Goal: Information Seeking & Learning: Check status

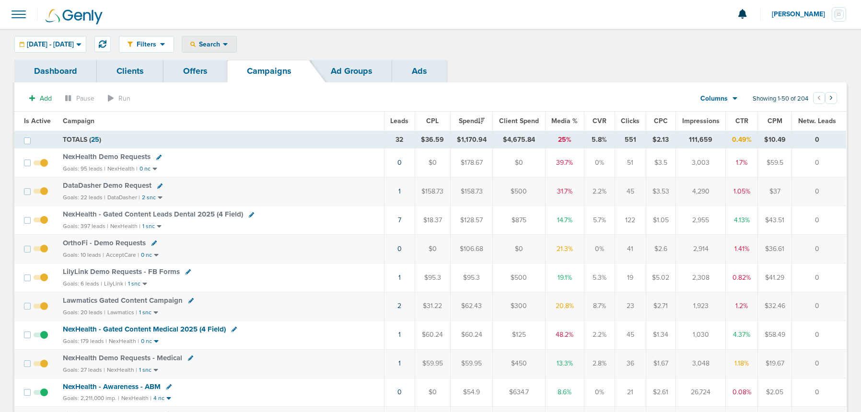
click at [236, 49] on div "Search" at bounding box center [209, 44] width 54 height 16
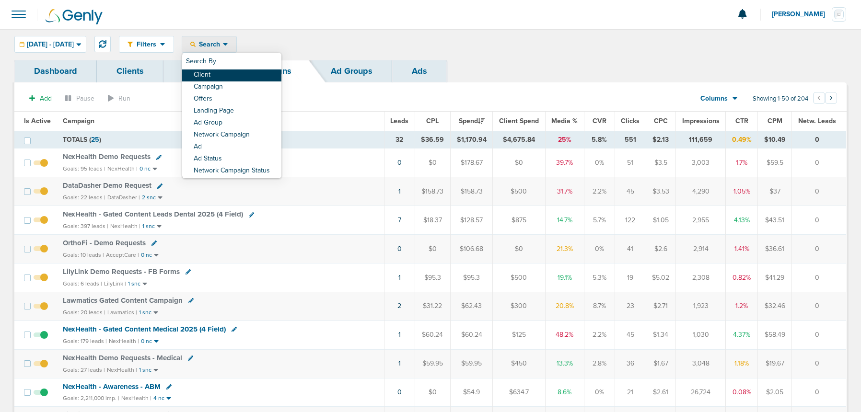
click at [244, 79] on link "Client" at bounding box center [231, 76] width 99 height 12
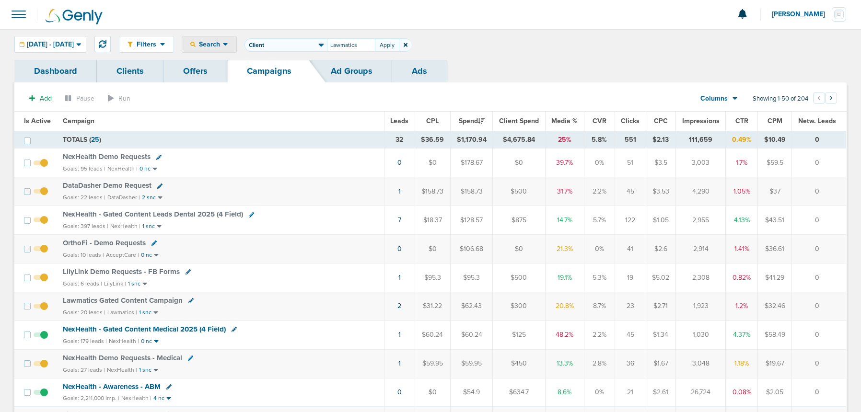
type input "Lawmatics"
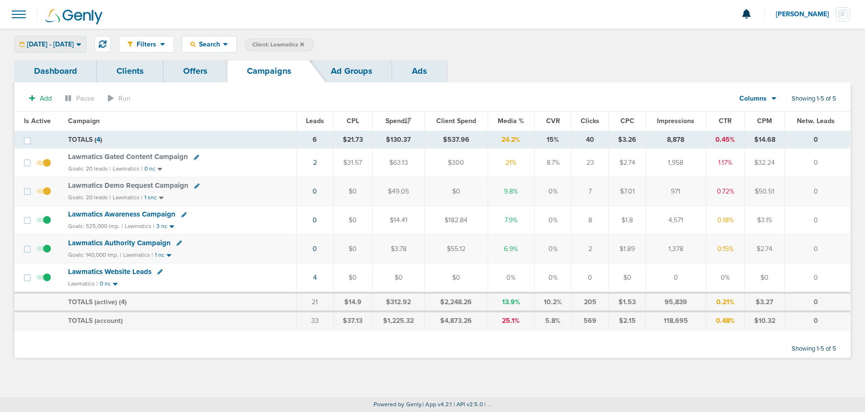
click at [67, 44] on span "[DATE] - [DATE]" at bounding box center [50, 44] width 47 height 7
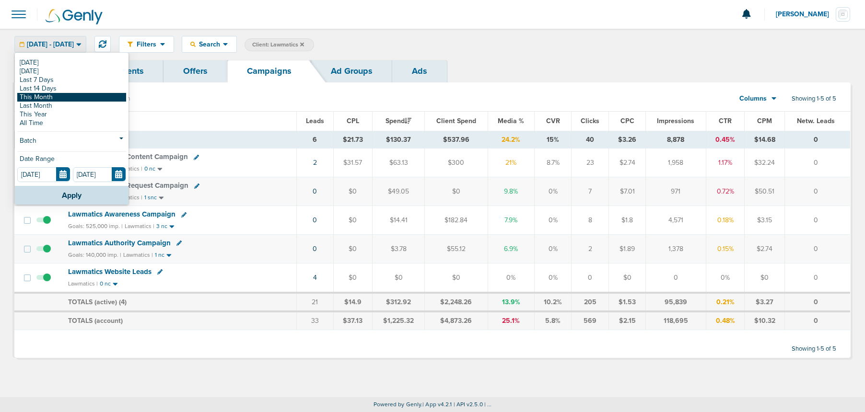
click at [64, 97] on link "This Month" at bounding box center [71, 97] width 109 height 9
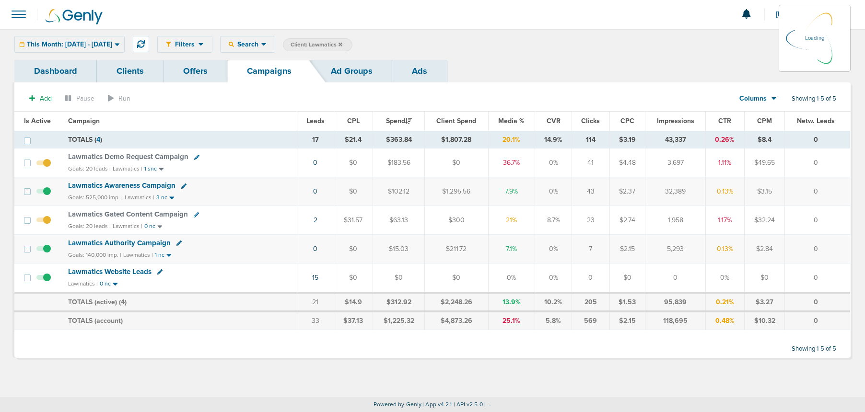
click at [68, 46] on span "This Month: [DATE] - [DATE]" at bounding box center [69, 44] width 85 height 7
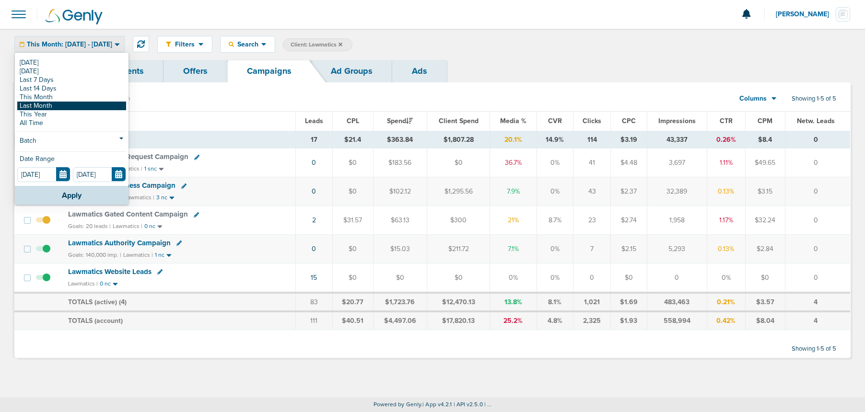
click at [52, 106] on link "Last Month" at bounding box center [71, 106] width 109 height 9
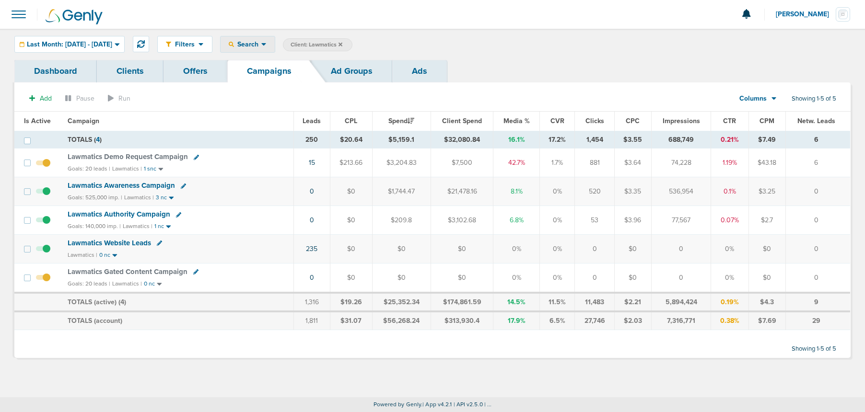
click at [261, 44] on span "Search" at bounding box center [247, 44] width 27 height 8
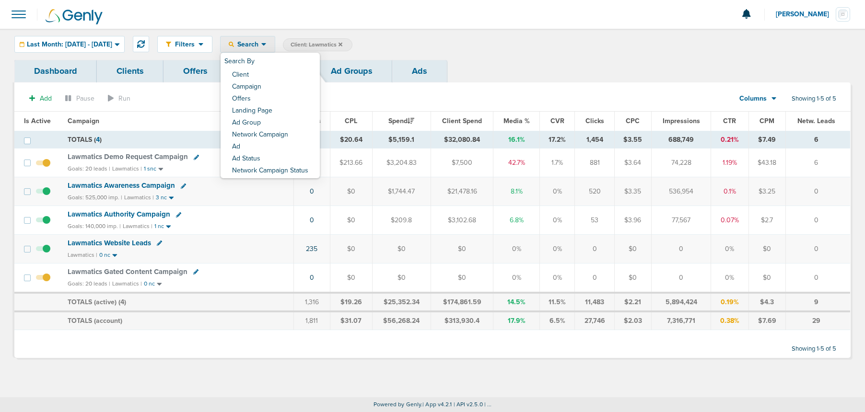
drag, startPoint x: 531, startPoint y: 66, endPoint x: 620, endPoint y: 82, distance: 90.6
click at [531, 66] on div "Dashboard Clients Offers Campaigns Ad Groups Ads" at bounding box center [432, 71] width 836 height 23
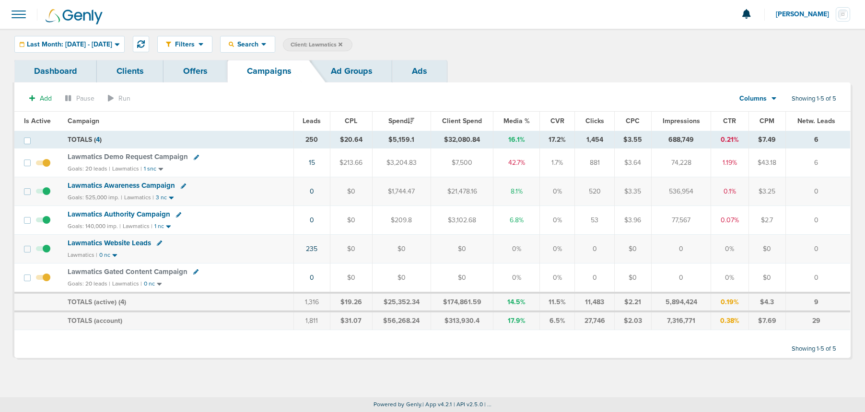
click at [763, 100] on span "Columns" at bounding box center [753, 99] width 27 height 10
click at [763, 126] on link "Sales Performance" at bounding box center [780, 127] width 96 height 12
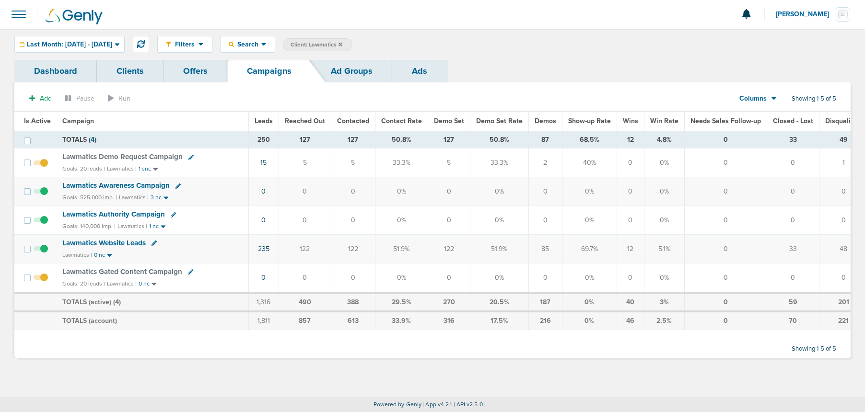
click at [119, 214] on span "Lawmatics Authority Campaign" at bounding box center [113, 214] width 103 height 9
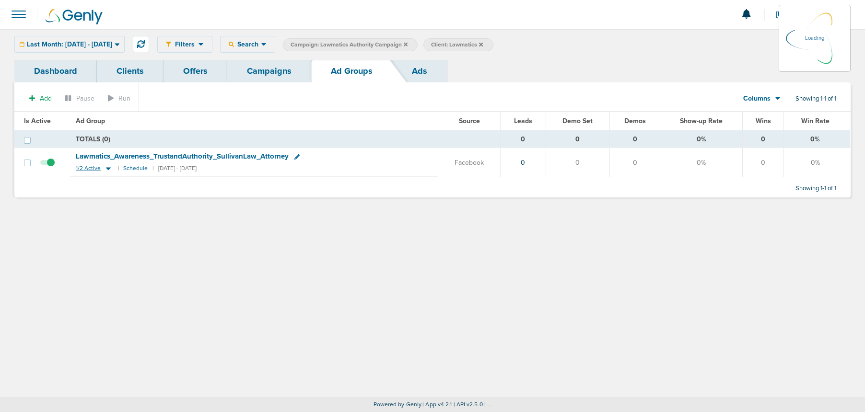
click at [106, 168] on icon at bounding box center [108, 169] width 5 height 3
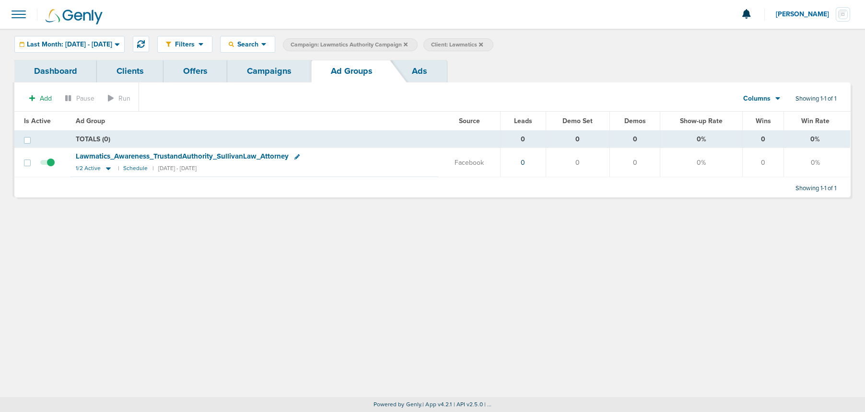
click at [272, 70] on link "Campaigns" at bounding box center [269, 71] width 84 height 23
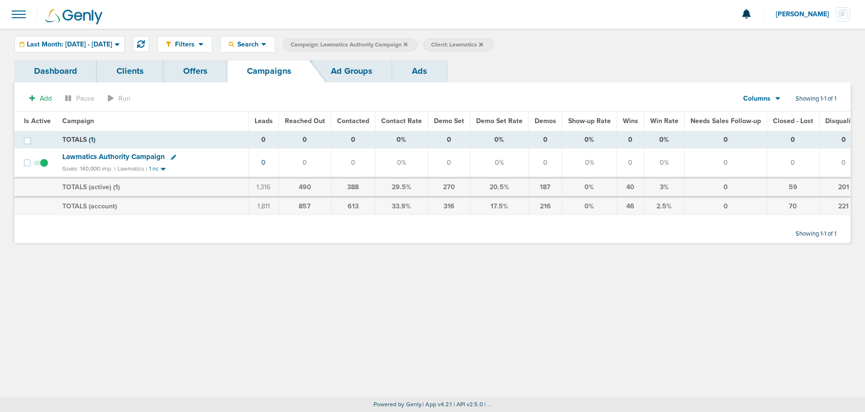
click at [408, 46] on icon at bounding box center [406, 45] width 4 height 6
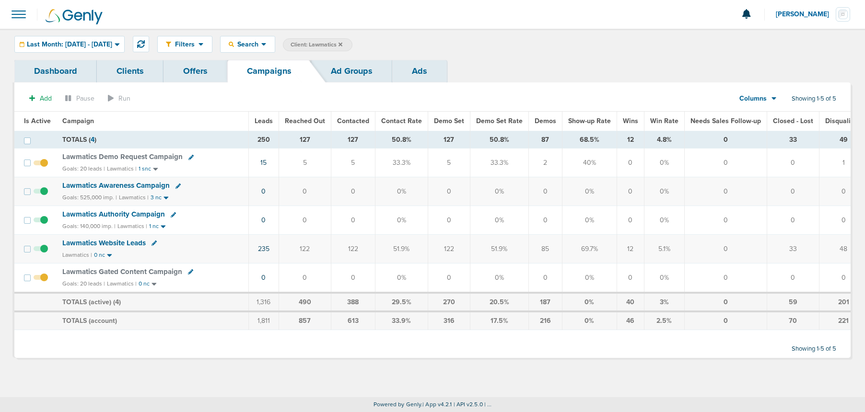
click at [127, 183] on span "Lawmatics Awareness Campaign" at bounding box center [115, 185] width 107 height 9
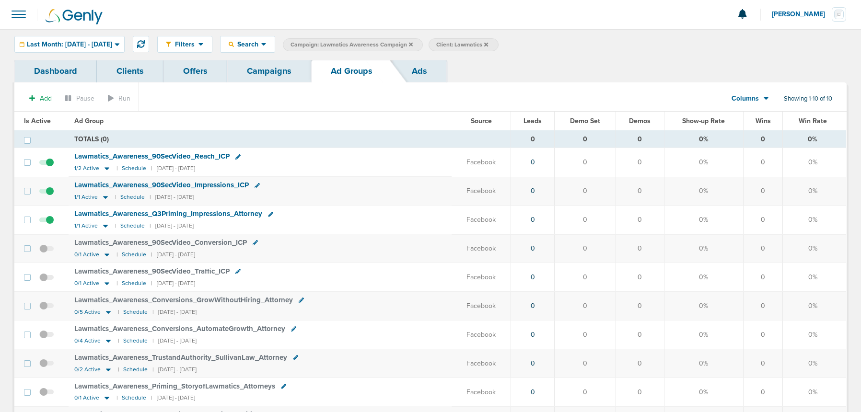
click at [141, 213] on span "Lawmatics_ Awareness_ Q3Priming_ Impressions_ Attorney" at bounding box center [168, 214] width 188 height 9
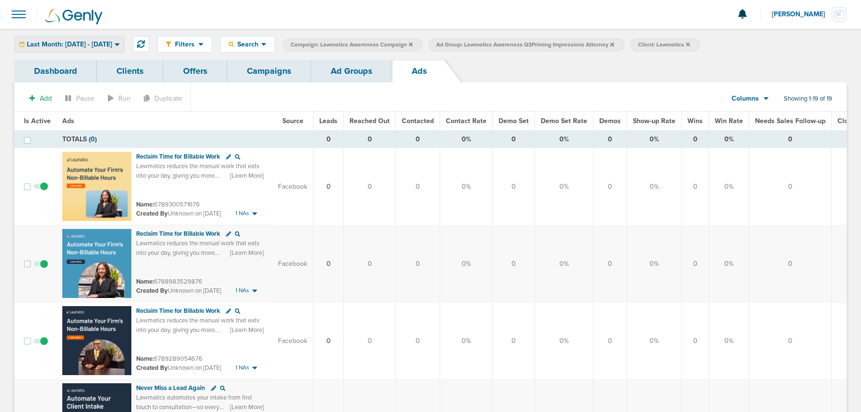
click at [100, 43] on span "Last Month: [DATE] - [DATE]" at bounding box center [69, 44] width 85 height 7
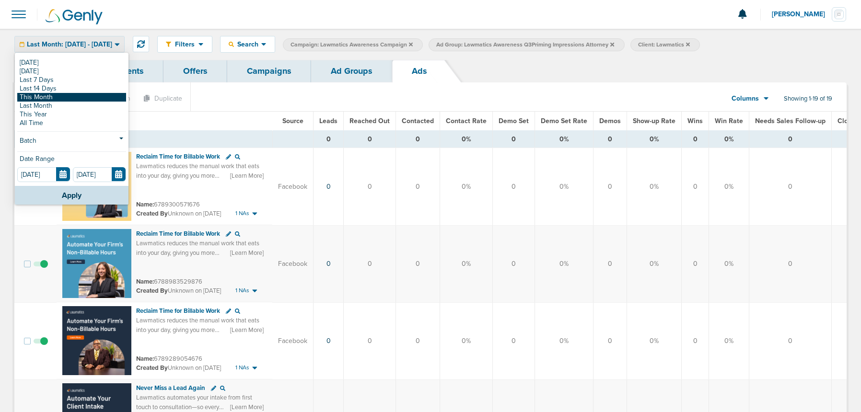
click at [62, 94] on link "This Month" at bounding box center [71, 97] width 109 height 9
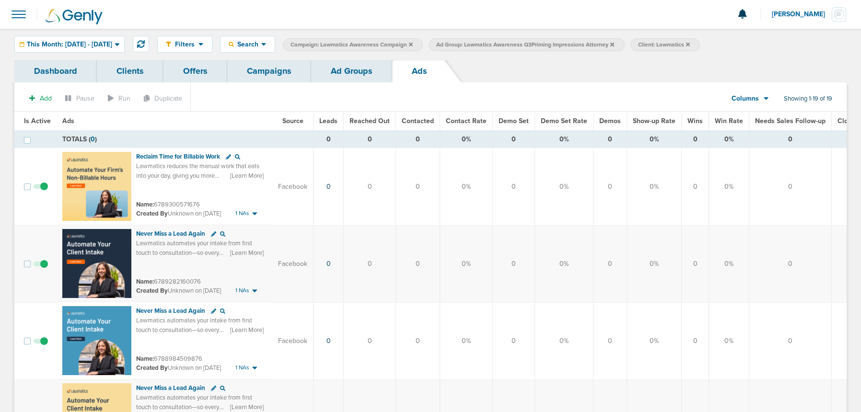
click at [759, 100] on div "Columns" at bounding box center [745, 99] width 42 height 10
click at [738, 109] on link "Media Stats" at bounding box center [772, 111] width 96 height 12
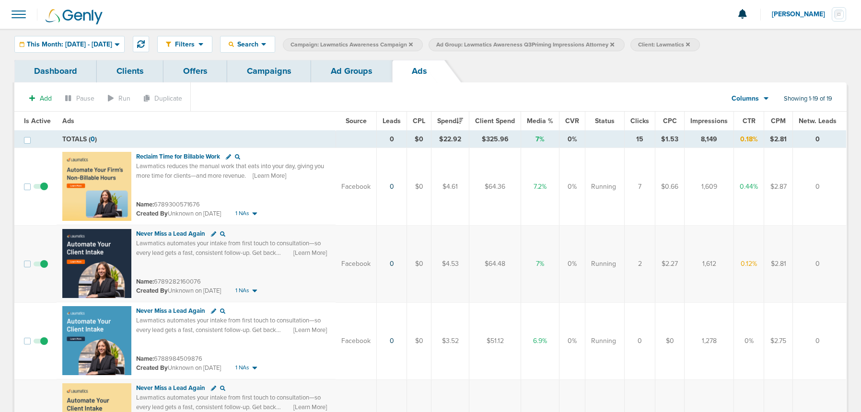
drag, startPoint x: 267, startPoint y: 76, endPoint x: 258, endPoint y: 74, distance: 8.8
click at [267, 76] on link "Campaigns" at bounding box center [269, 71] width 84 height 23
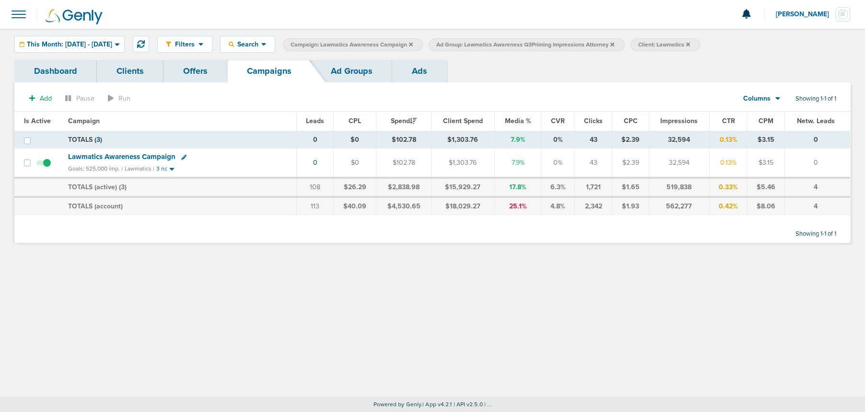
click at [362, 69] on link "Ad Groups" at bounding box center [351, 71] width 81 height 23
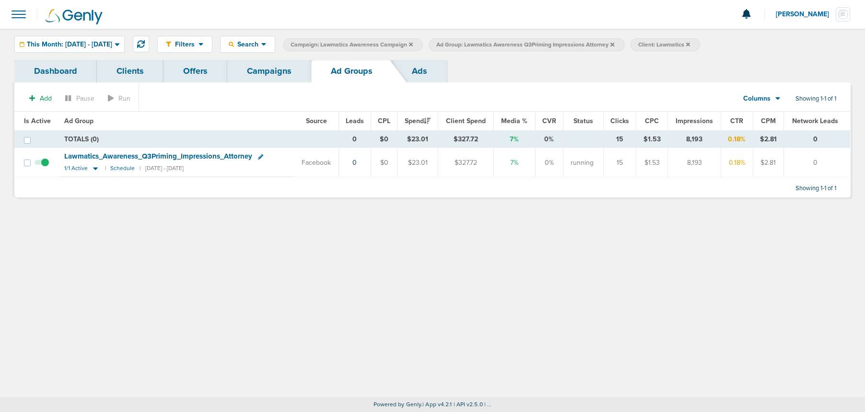
click at [261, 71] on link "Campaigns" at bounding box center [269, 71] width 84 height 23
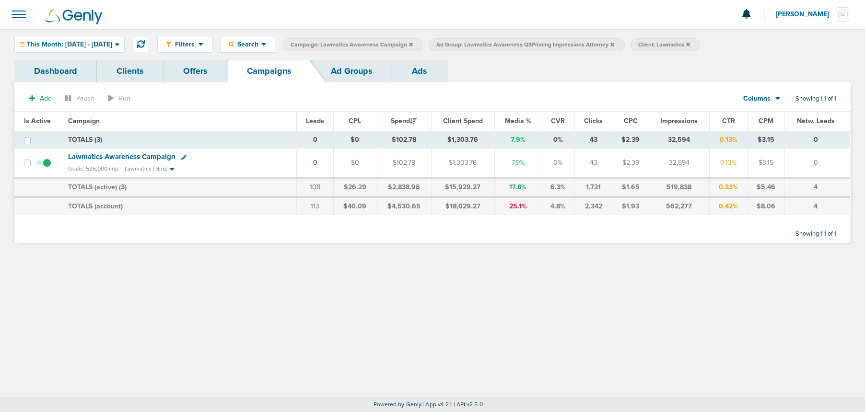
click at [614, 43] on icon at bounding box center [613, 44] width 4 height 4
click at [413, 45] on icon at bounding box center [411, 45] width 4 height 6
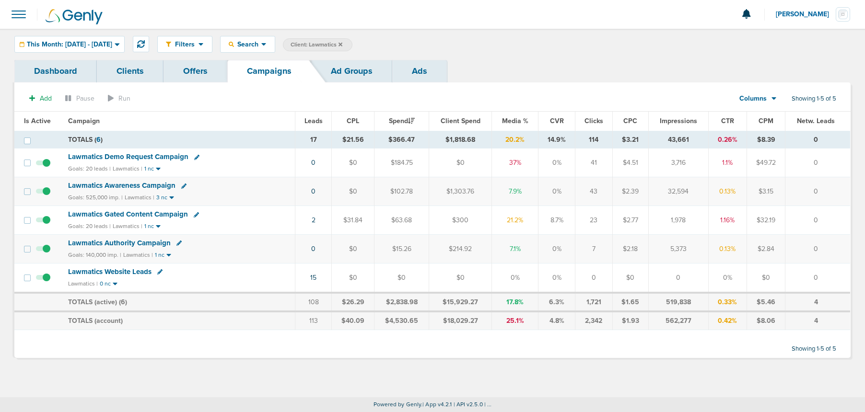
click at [113, 242] on span "Lawmatics Authority Campaign" at bounding box center [119, 243] width 103 height 9
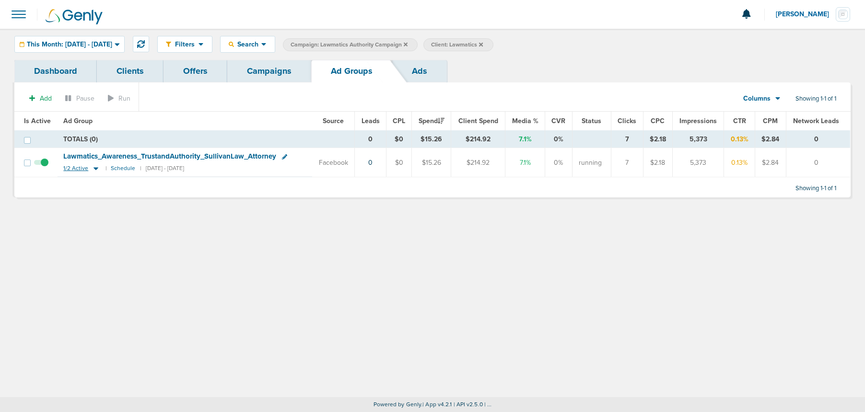
click at [94, 169] on icon at bounding box center [96, 169] width 5 height 3
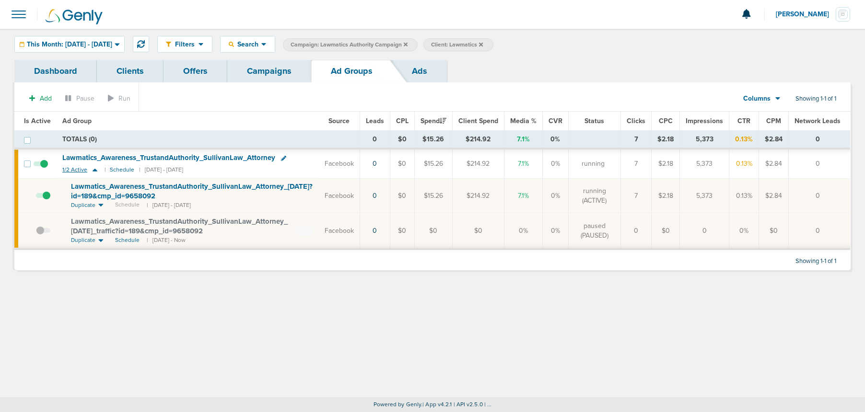
click at [94, 169] on icon at bounding box center [95, 170] width 10 height 8
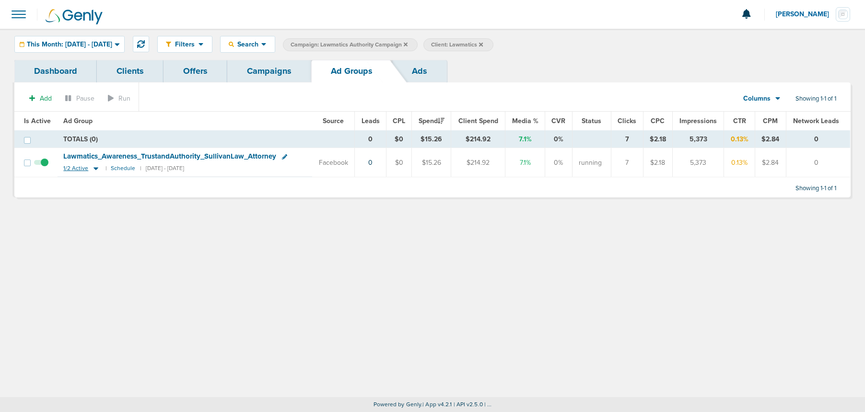
click at [94, 169] on icon at bounding box center [96, 169] width 5 height 3
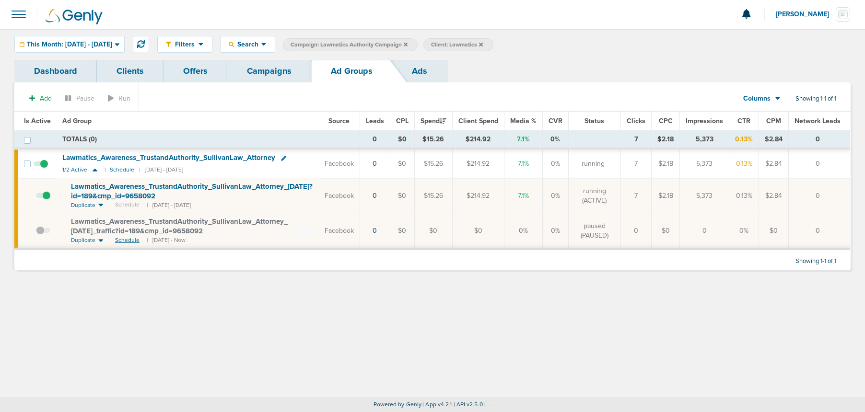
click at [124, 239] on span "Schedule" at bounding box center [127, 240] width 24 height 8
click at [39, 235] on span at bounding box center [43, 235] width 14 height 0
click at [36, 233] on input "checkbox" at bounding box center [36, 233] width 0 height 0
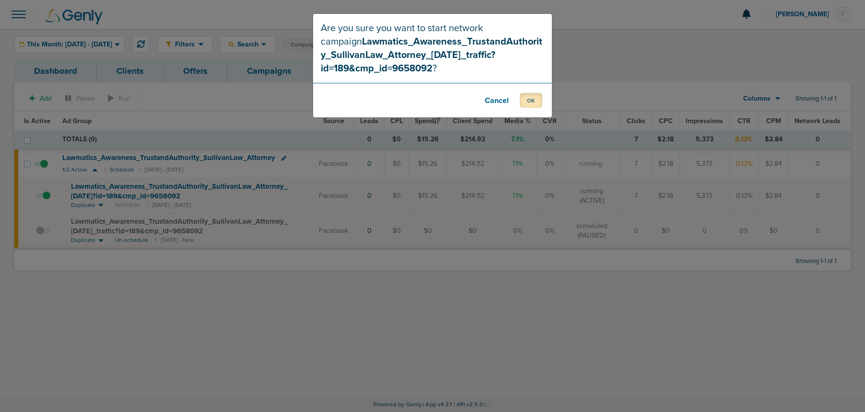
click at [524, 105] on button "OK" at bounding box center [531, 100] width 23 height 15
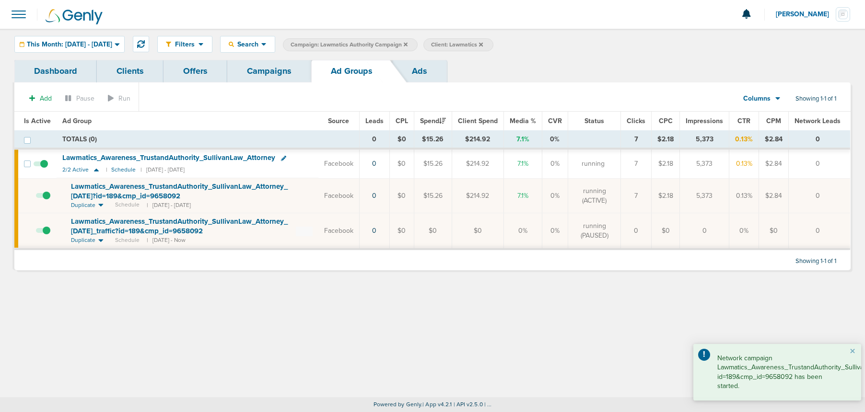
click at [259, 78] on link "Campaigns" at bounding box center [269, 71] width 84 height 23
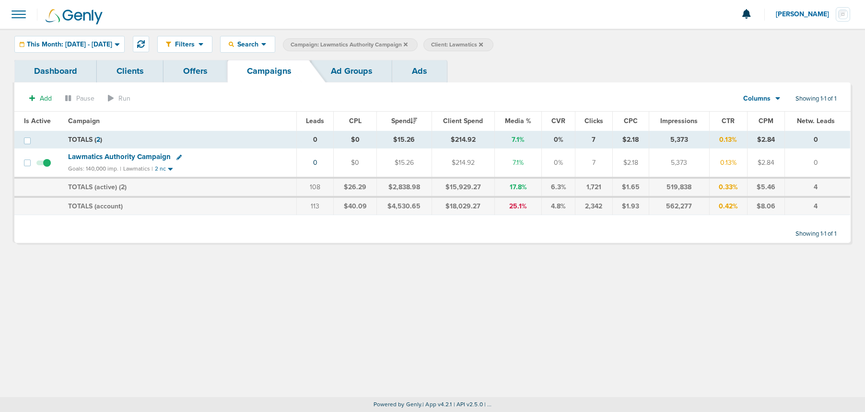
click at [408, 44] on icon at bounding box center [406, 45] width 4 height 6
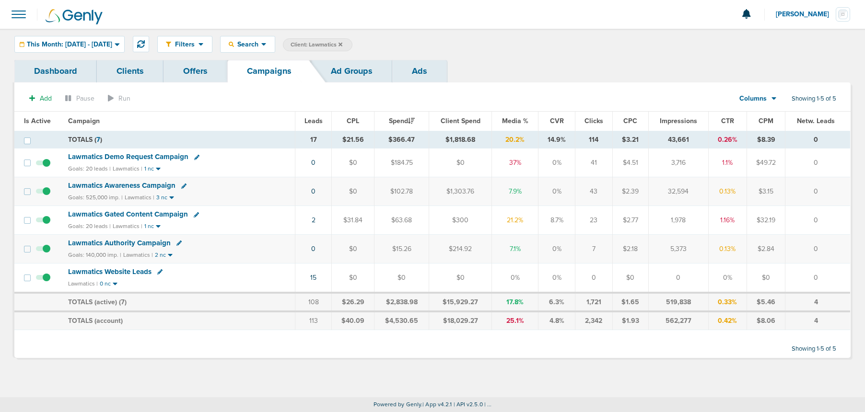
click at [124, 187] on span "Lawmatics Awareness Campaign" at bounding box center [121, 185] width 107 height 9
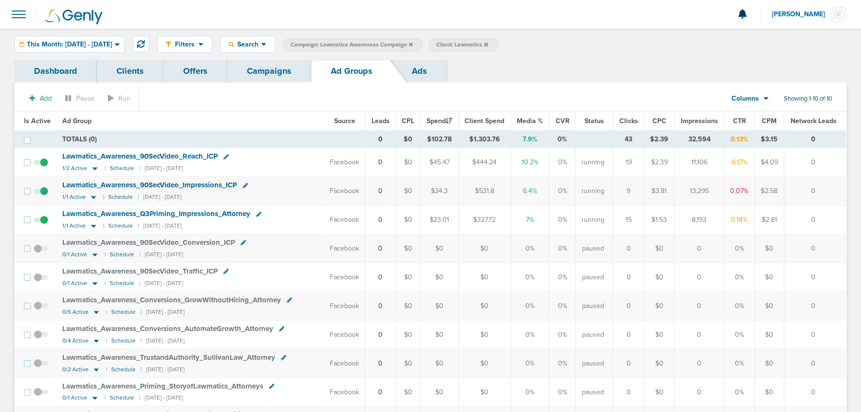
click at [292, 72] on link "Campaigns" at bounding box center [269, 71] width 84 height 23
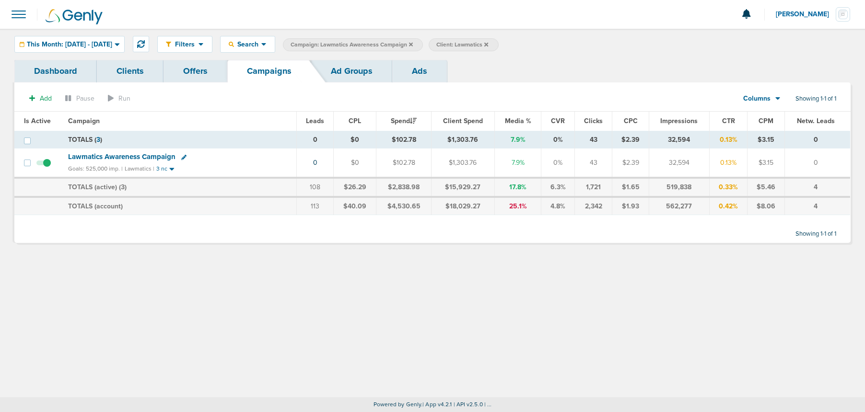
click at [413, 44] on icon at bounding box center [411, 44] width 4 height 4
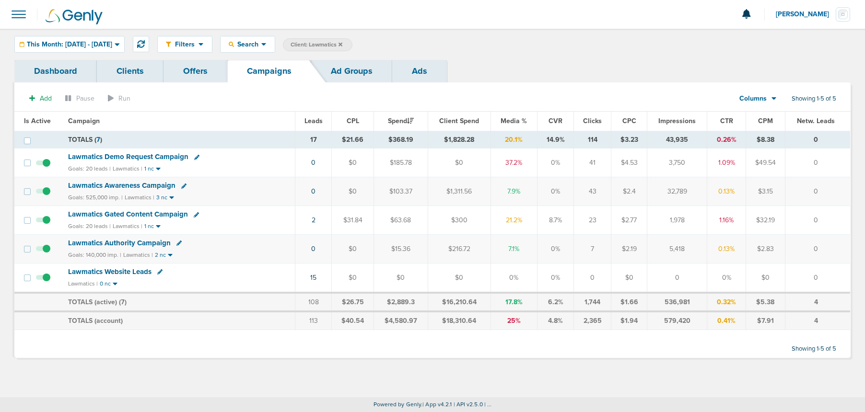
click at [342, 44] on span "Client: Lawmatics" at bounding box center [317, 45] width 52 height 8
click at [446, 45] on icon at bounding box center [444, 45] width 4 height 4
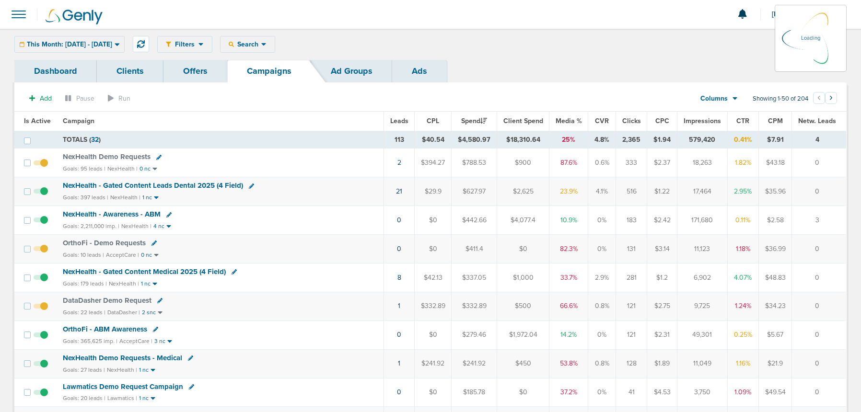
click at [264, 44] on div "Filters Active Only Settings Status Active Inactive Objectives MQL SQL Traffic …" at bounding box center [502, 44] width 690 height 17
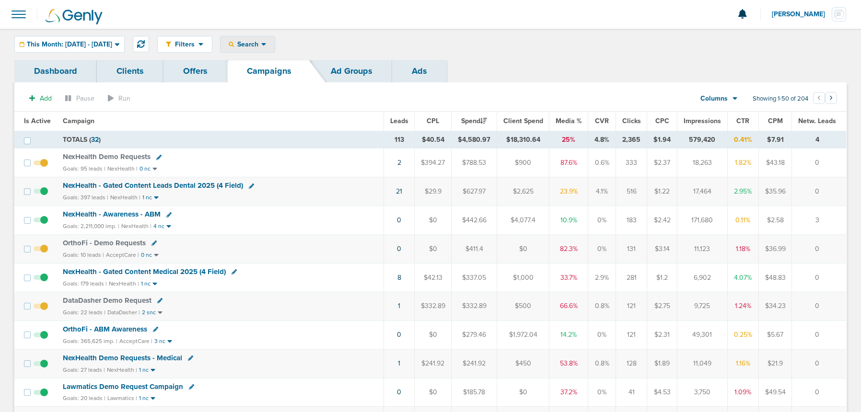
click at [261, 43] on span "Search" at bounding box center [247, 44] width 27 height 8
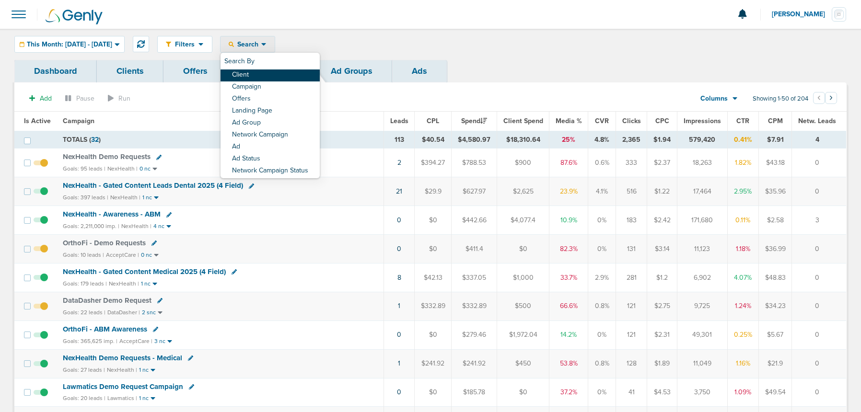
click at [286, 76] on link "Client" at bounding box center [270, 76] width 99 height 12
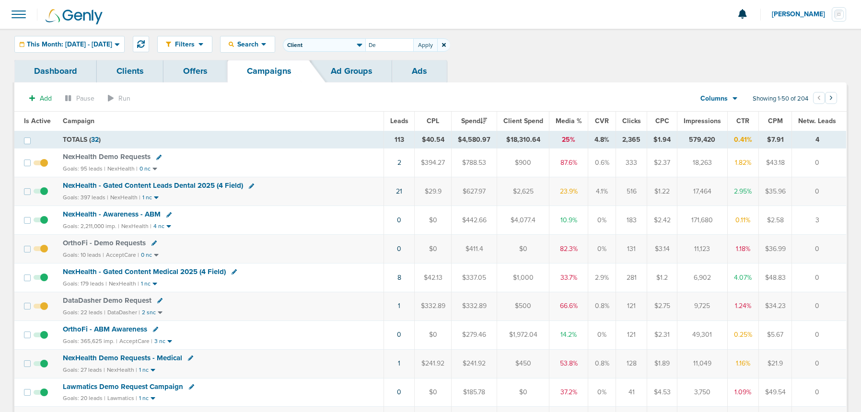
type input "D"
type input "OrthoFi"
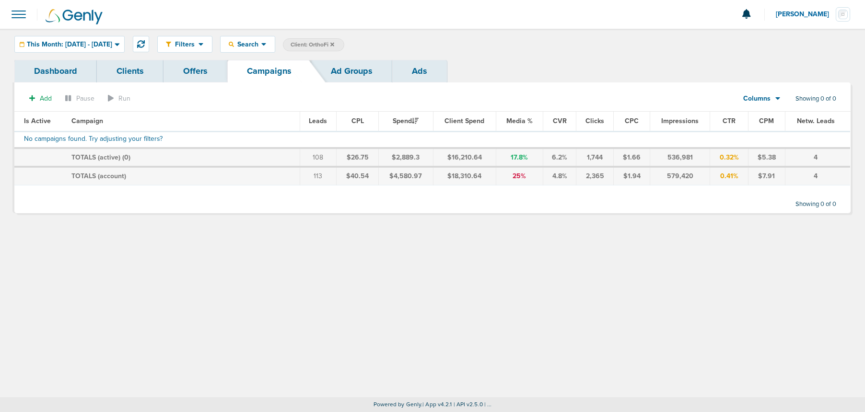
click at [344, 44] on label "Client: OrthoFi" at bounding box center [313, 44] width 61 height 13
click at [334, 44] on icon at bounding box center [332, 45] width 4 height 6
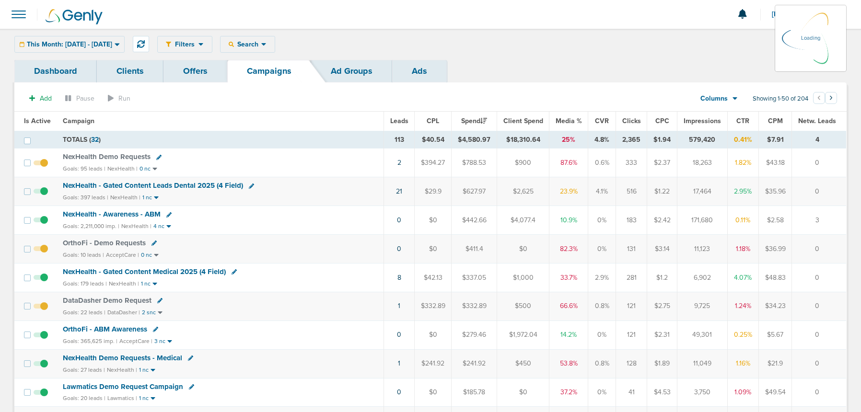
click at [277, 44] on div "Filters Active Only Settings Status Active Inactive Objectives MQL SQL Traffic …" at bounding box center [502, 44] width 690 height 17
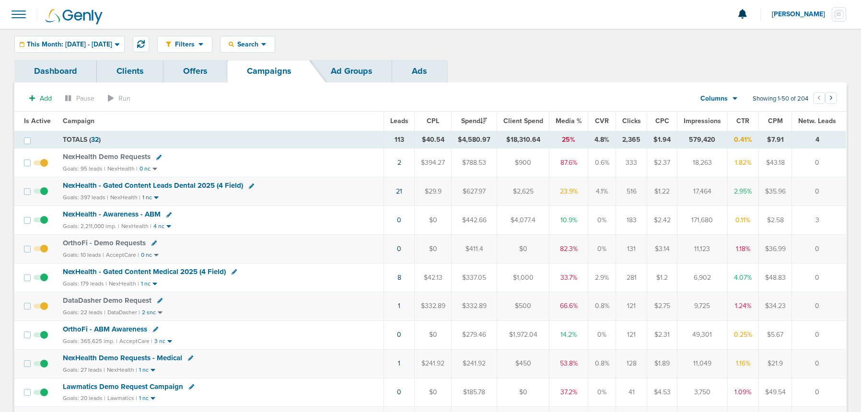
click at [261, 44] on span "Search" at bounding box center [247, 44] width 27 height 8
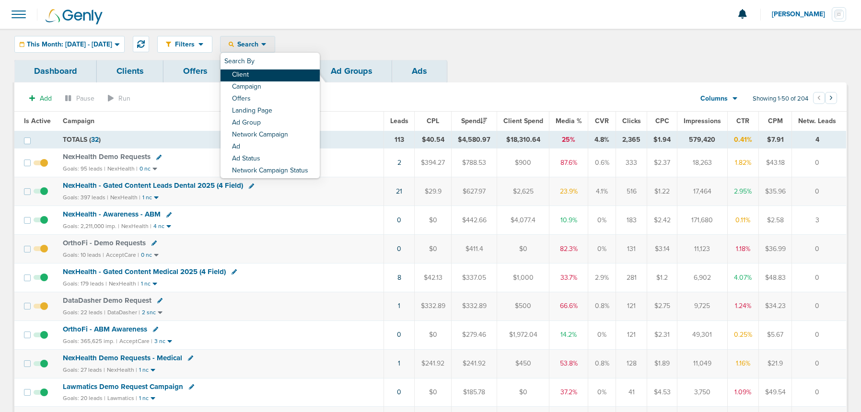
click at [283, 79] on link "Client" at bounding box center [270, 76] width 99 height 12
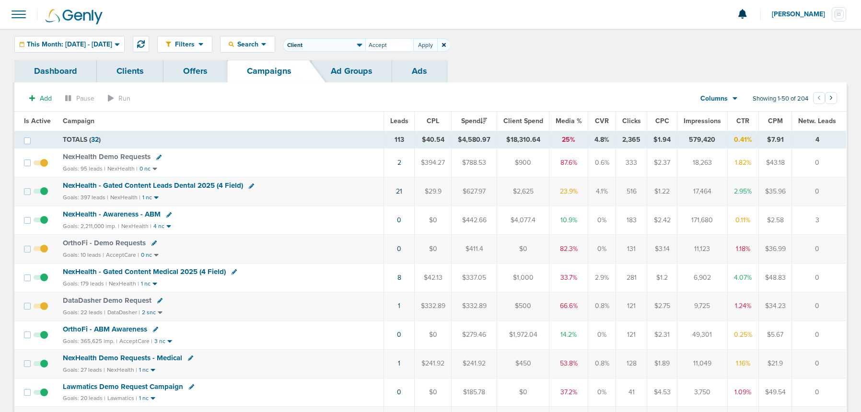
type input "Accept"
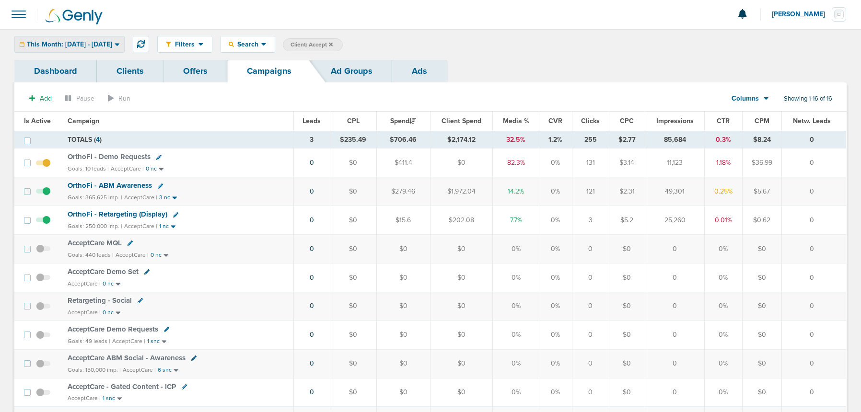
click at [73, 44] on span "This Month: [DATE] - [DATE]" at bounding box center [69, 44] width 85 height 7
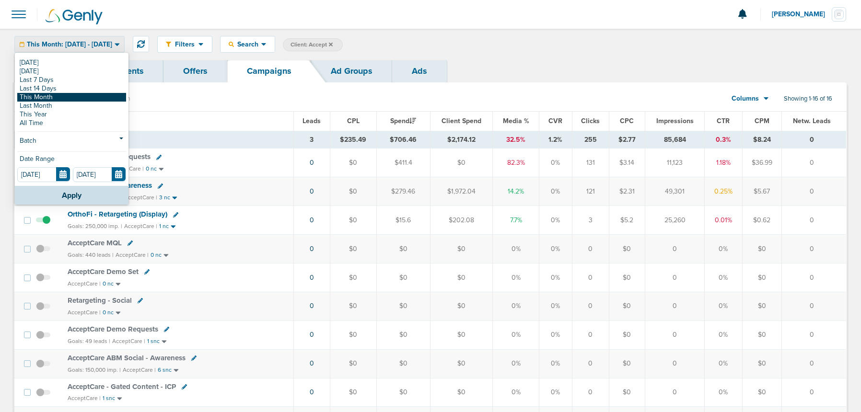
click at [56, 95] on link "This Month" at bounding box center [71, 97] width 109 height 9
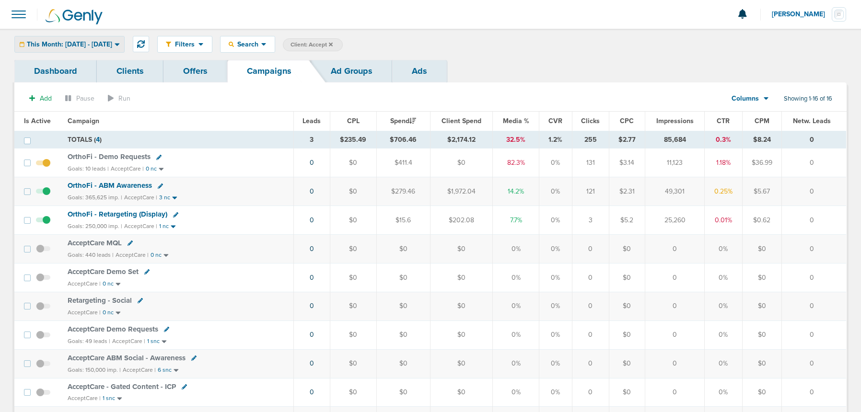
click at [62, 44] on span "This Month: [DATE] - [DATE]" at bounding box center [69, 44] width 85 height 7
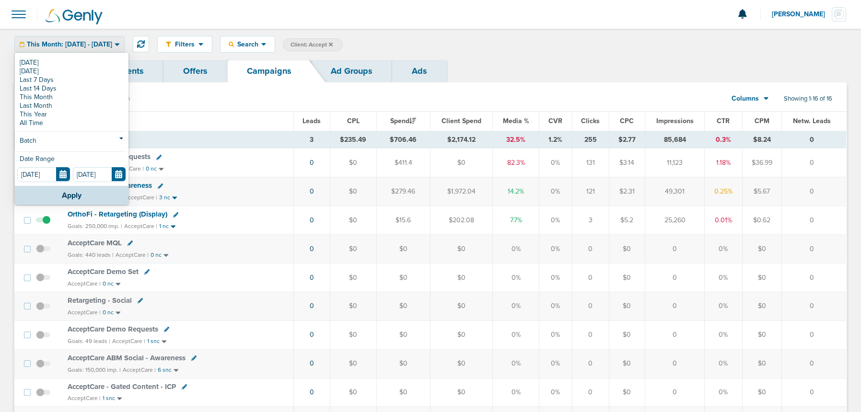
click at [532, 62] on div "Dashboard Clients Offers Campaigns Ad Groups Ads" at bounding box center [430, 71] width 833 height 23
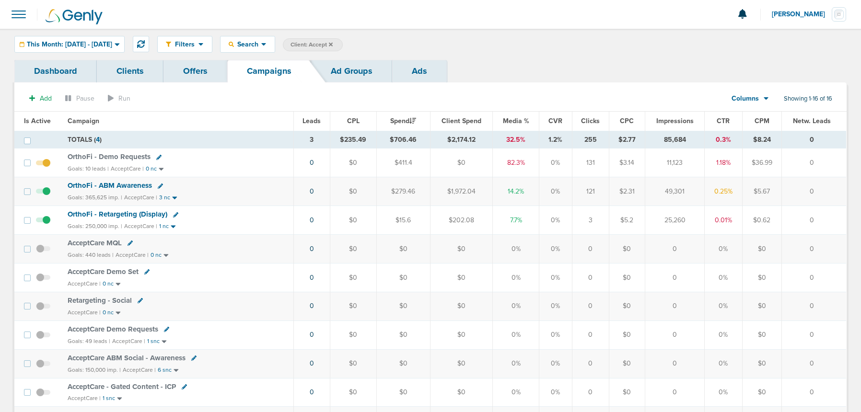
click at [86, 156] on span "OrthoFi - Demo Requests" at bounding box center [109, 157] width 83 height 9
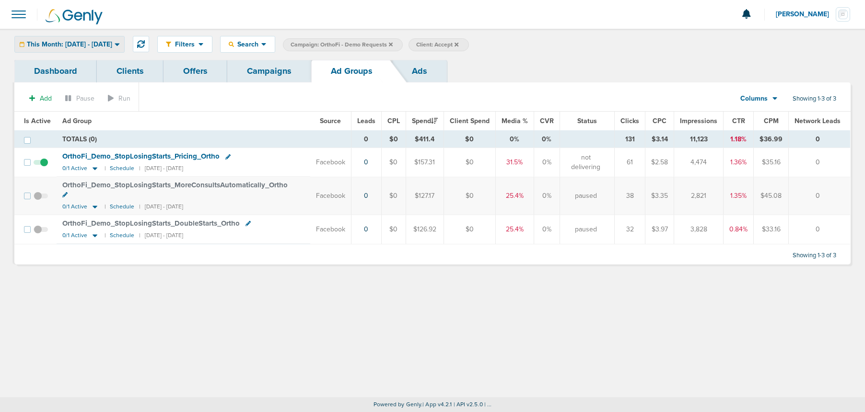
click at [72, 44] on span "This Month: [DATE] - [DATE]" at bounding box center [69, 44] width 85 height 7
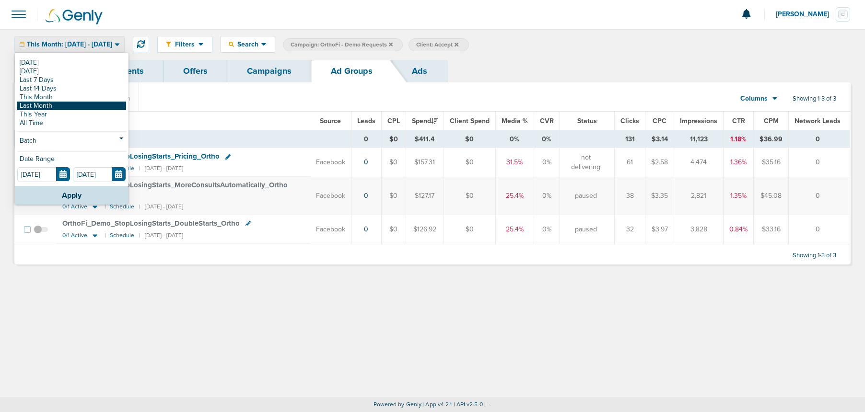
click at [51, 104] on link "Last Month" at bounding box center [71, 106] width 109 height 9
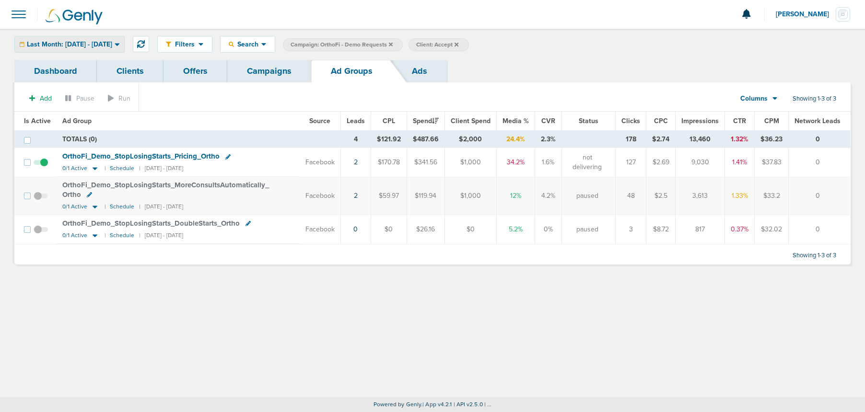
click at [59, 41] on span "Last Month: [DATE] - [DATE]" at bounding box center [69, 44] width 85 height 7
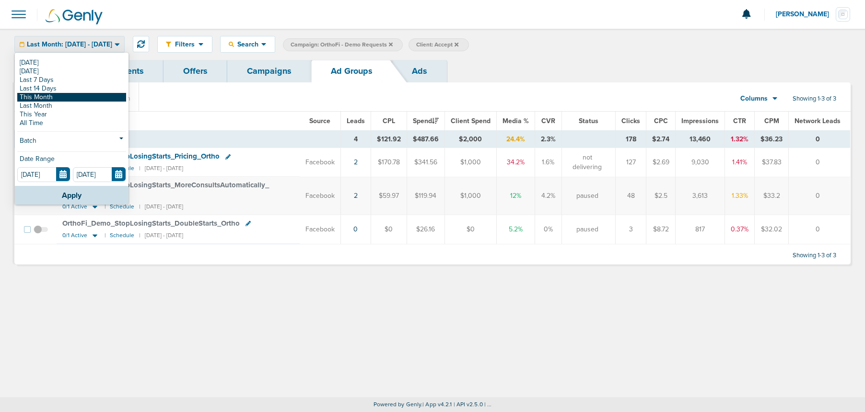
click at [51, 95] on link "This Month" at bounding box center [71, 97] width 109 height 9
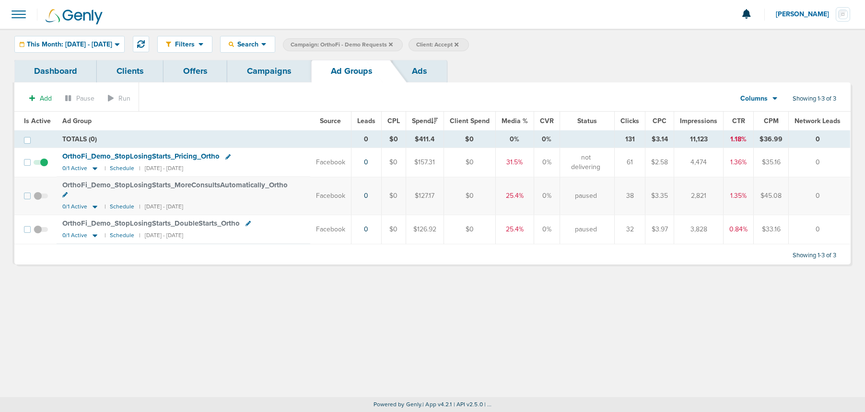
click at [277, 72] on link "Campaigns" at bounding box center [269, 71] width 84 height 23
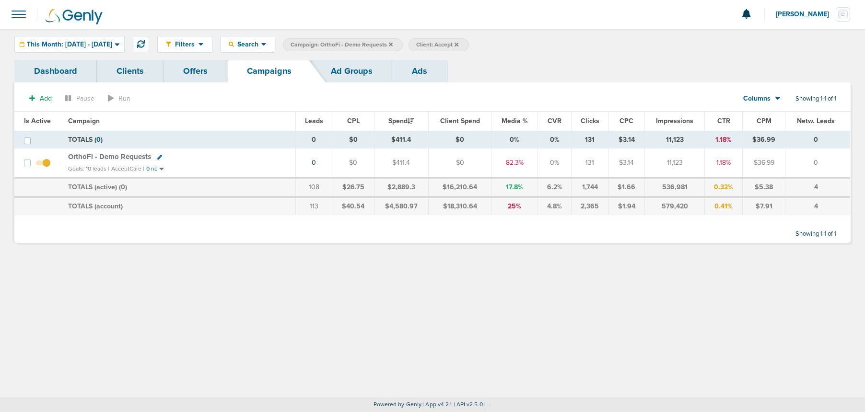
click at [393, 43] on icon at bounding box center [391, 45] width 4 height 6
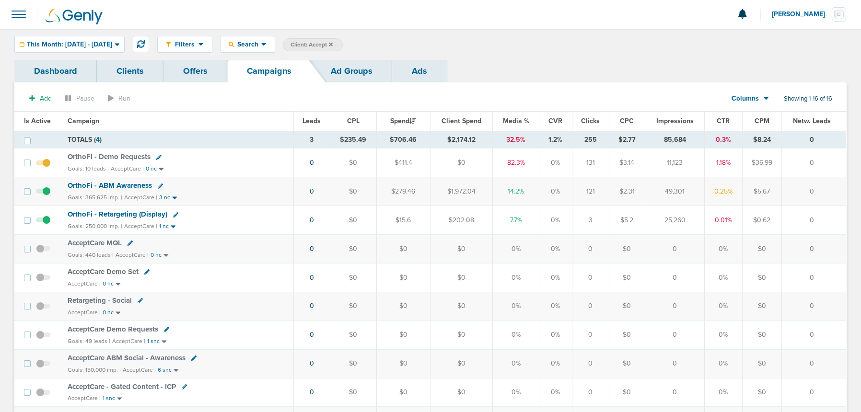
click at [108, 186] on span "OrthoFi - ABM Awareness" at bounding box center [110, 185] width 84 height 9
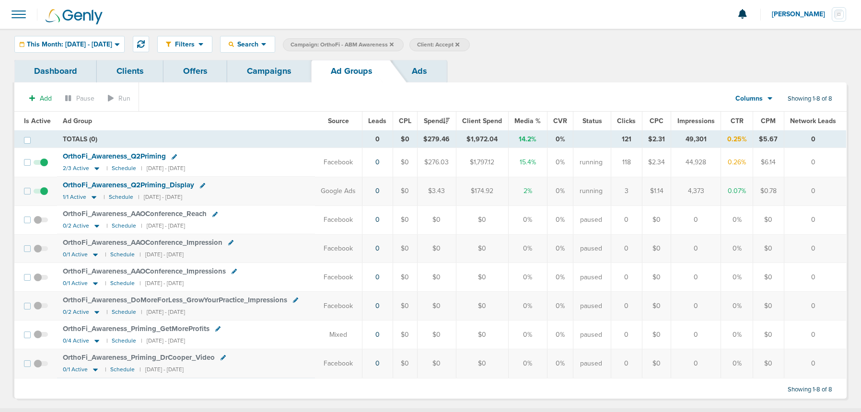
click at [276, 68] on link "Campaigns" at bounding box center [269, 71] width 84 height 23
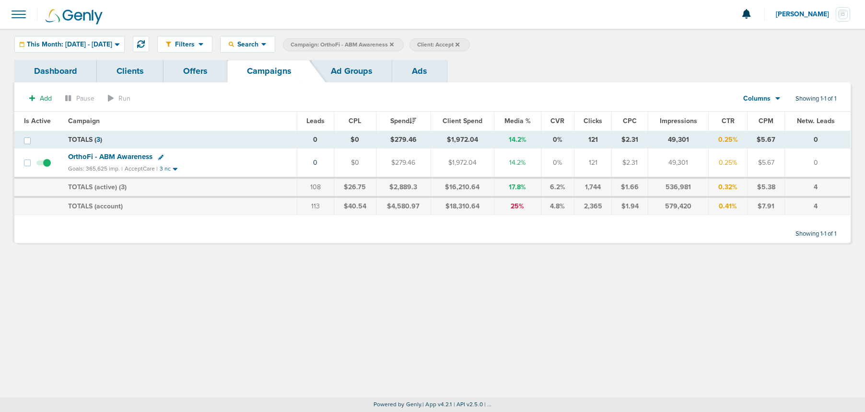
click at [394, 44] on span "Campaign: OrthoFi - ABM Awareness" at bounding box center [342, 45] width 103 height 8
click at [394, 44] on icon at bounding box center [392, 45] width 4 height 6
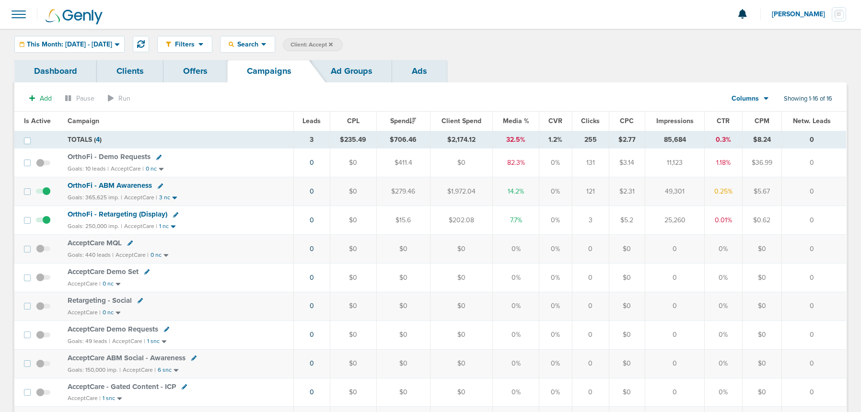
click at [97, 156] on span "OrthoFi - Demo Requests" at bounding box center [109, 157] width 83 height 9
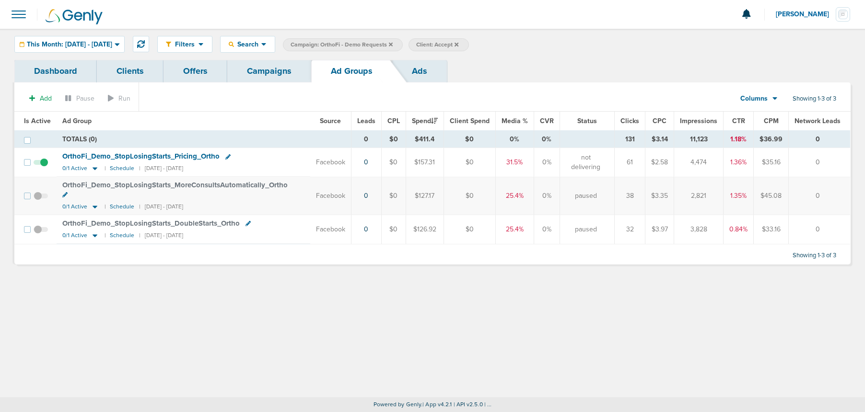
click at [253, 74] on link "Campaigns" at bounding box center [269, 71] width 84 height 23
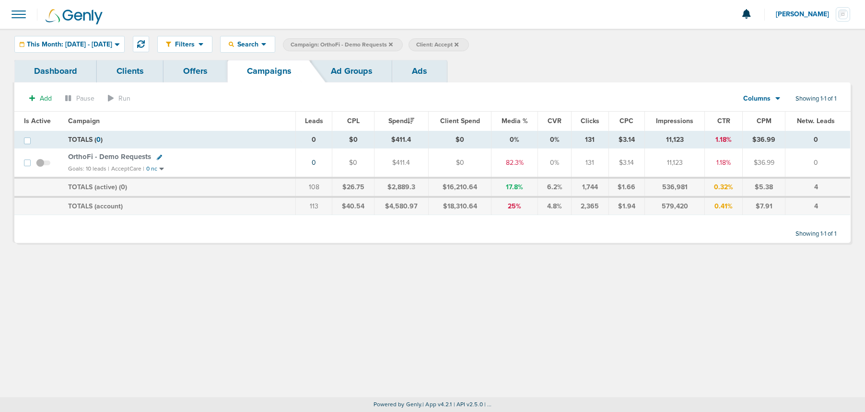
click at [393, 46] on icon at bounding box center [391, 45] width 4 height 6
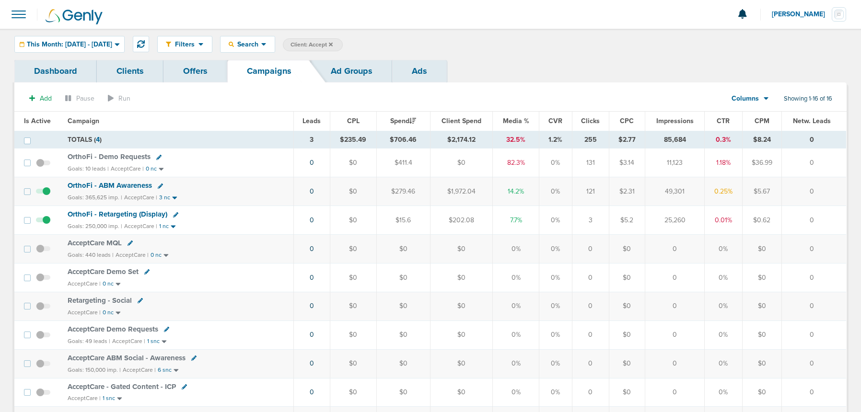
click at [89, 158] on span "OrthoFi - Demo Requests" at bounding box center [109, 157] width 83 height 9
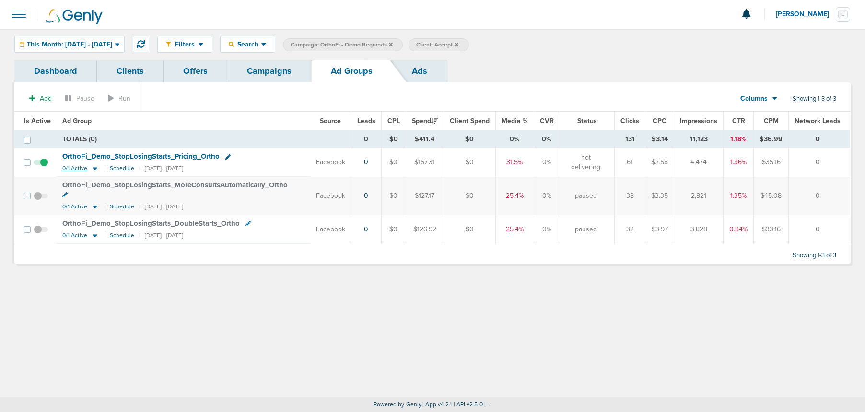
click at [93, 170] on icon at bounding box center [95, 169] width 5 height 3
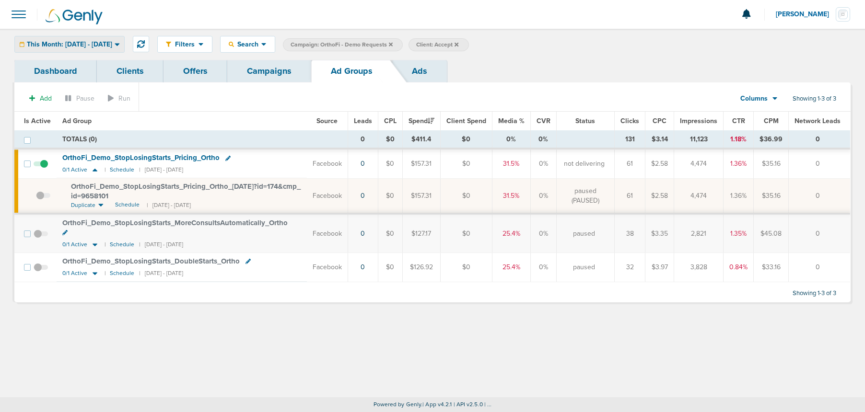
click at [88, 36] on div "This Month: [DATE] - [DATE]" at bounding box center [69, 44] width 109 height 16
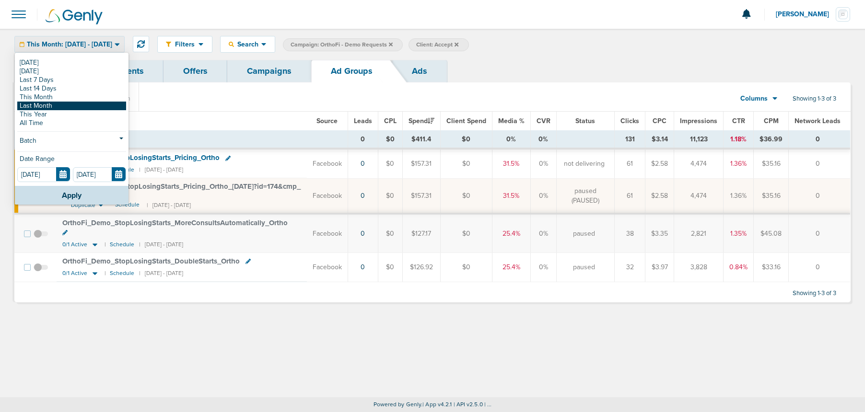
click at [42, 104] on link "Last Month" at bounding box center [71, 106] width 109 height 9
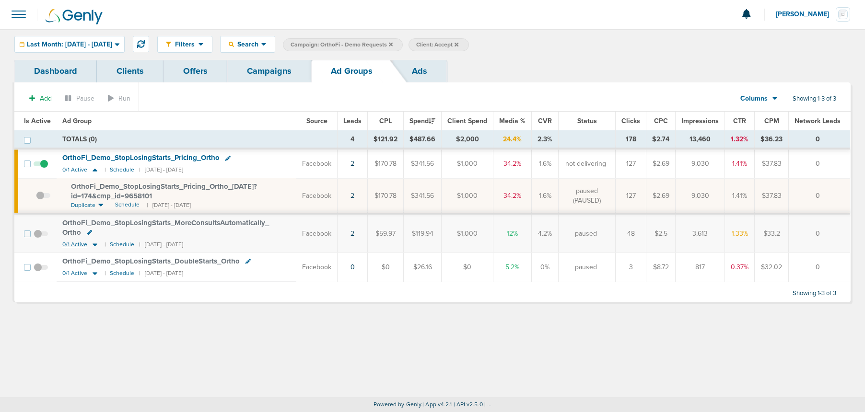
click at [95, 245] on icon at bounding box center [95, 245] width 10 height 8
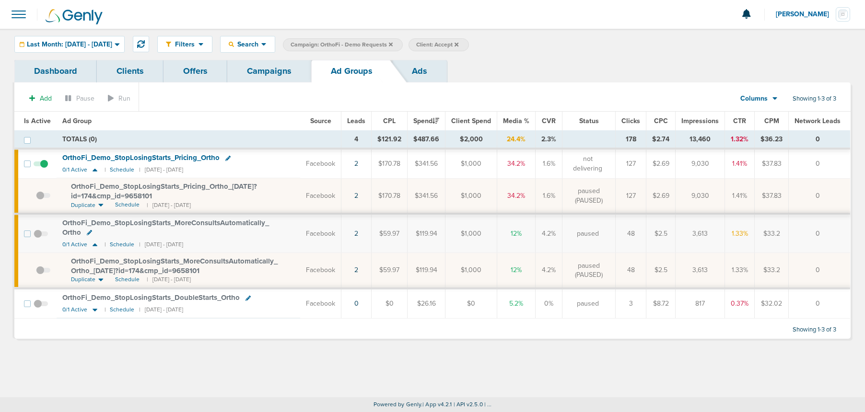
click at [88, 263] on span "OrthoFi_ Demo_ StopLosingStarts_ MoreConsultsAutomatically_ Ortho_ [DATE]?id=17…" at bounding box center [174, 266] width 207 height 18
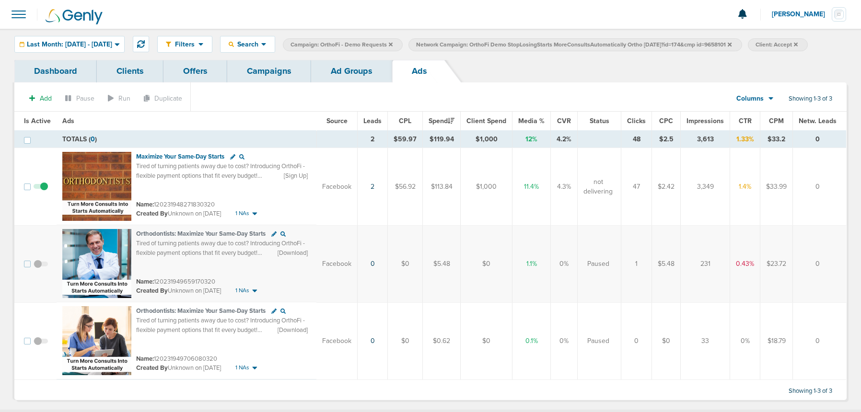
scroll to position [1, 0]
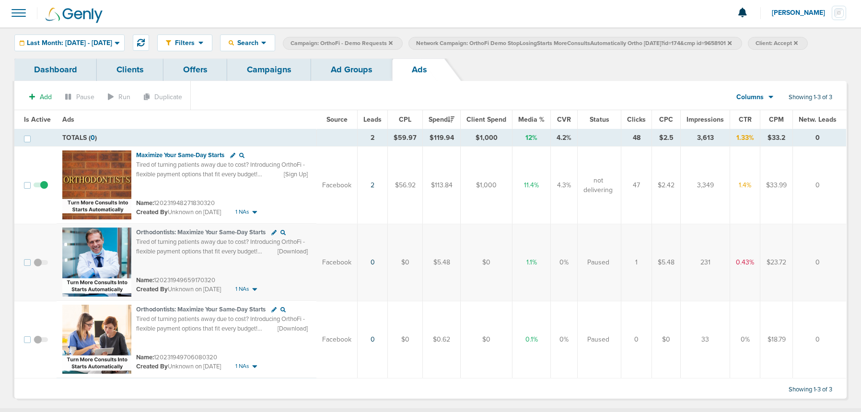
click at [351, 72] on link "Ad Groups" at bounding box center [351, 70] width 81 height 23
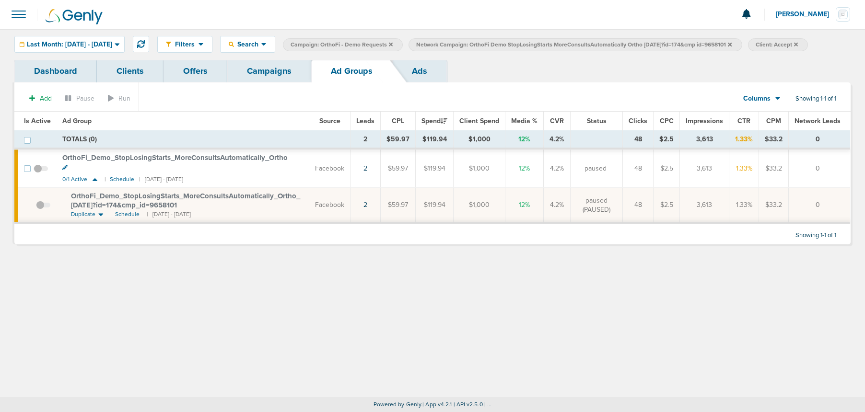
click at [732, 45] on icon at bounding box center [730, 45] width 4 height 6
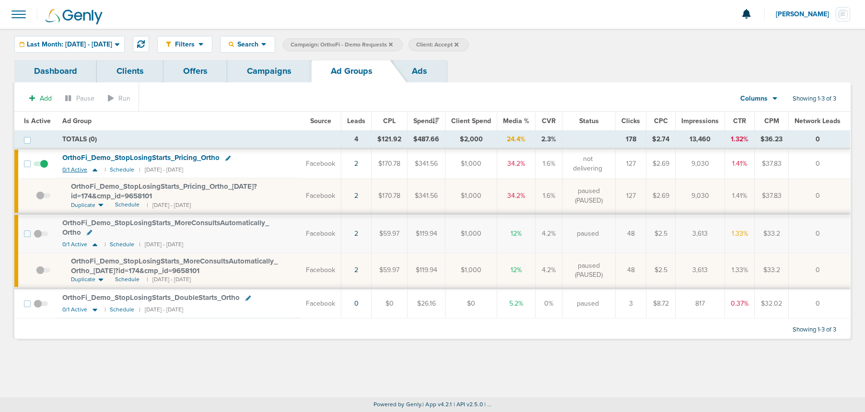
click at [93, 171] on icon at bounding box center [95, 170] width 5 height 3
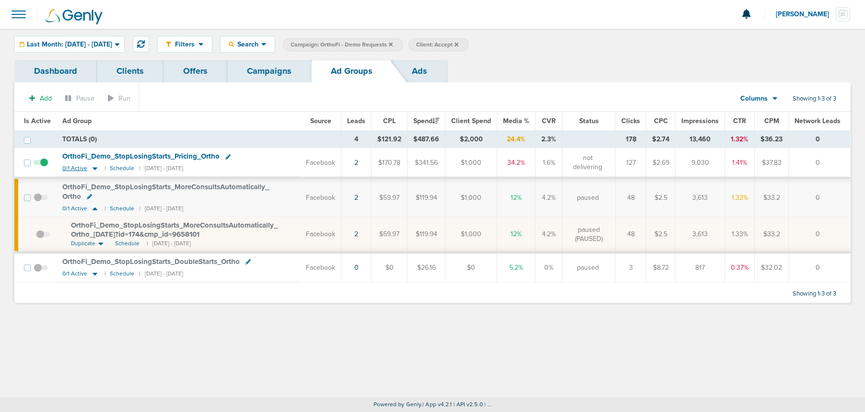
click at [93, 171] on icon at bounding box center [95, 168] width 10 height 8
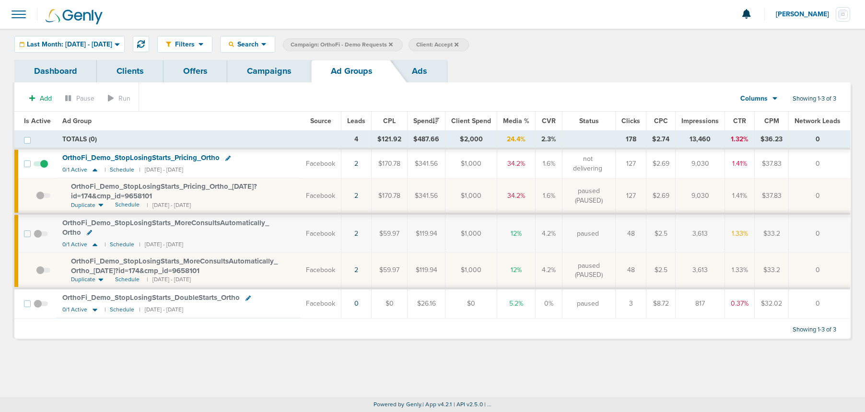
click at [417, 69] on link "Ads" at bounding box center [419, 71] width 55 height 23
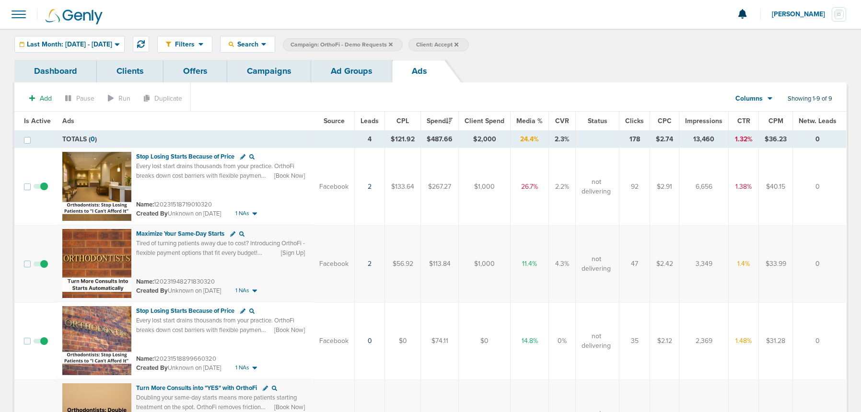
click at [259, 70] on link "Campaigns" at bounding box center [269, 71] width 84 height 23
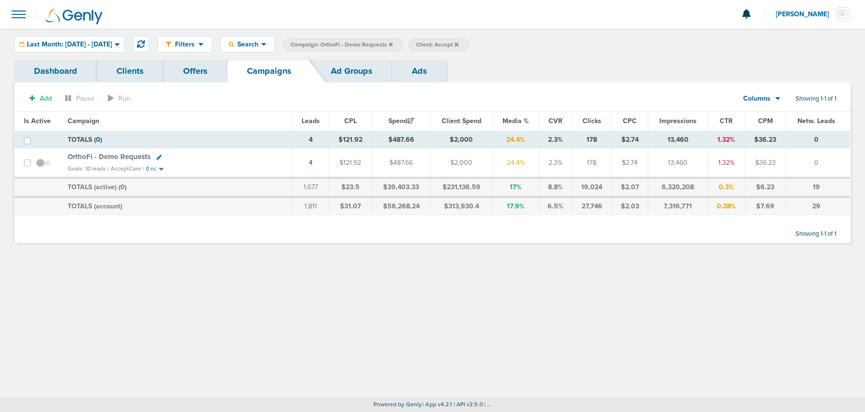
click at [393, 46] on icon at bounding box center [391, 45] width 4 height 6
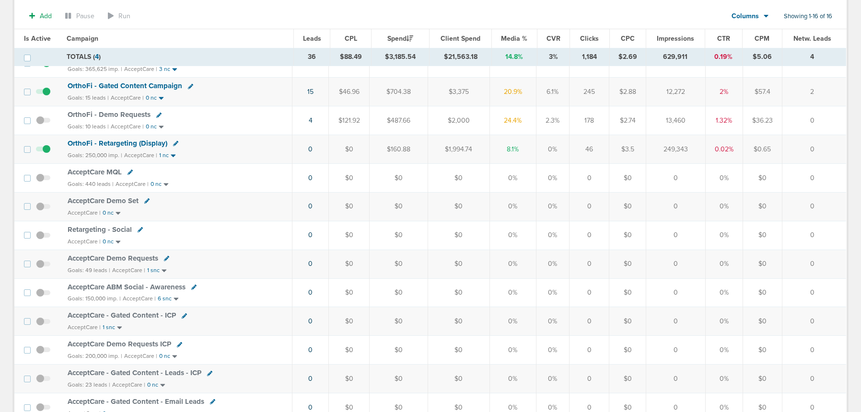
scroll to position [103, 0]
click at [104, 258] on span "AcceptCare Demo Requests" at bounding box center [113, 258] width 91 height 9
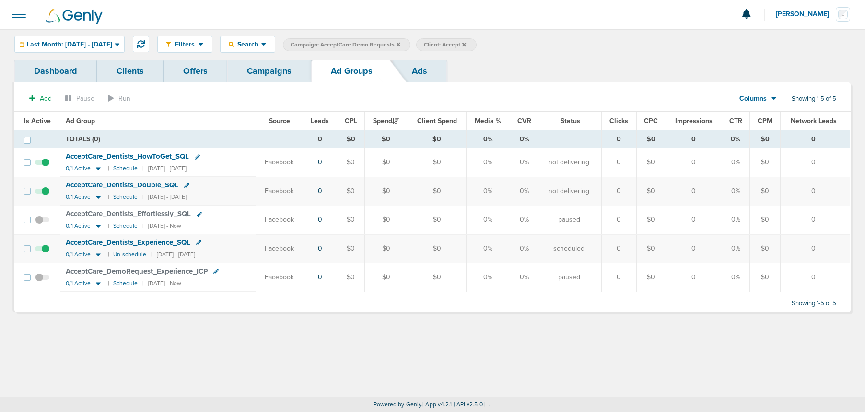
click at [64, 45] on span "Last Month: [DATE] - [DATE]" at bounding box center [69, 44] width 85 height 7
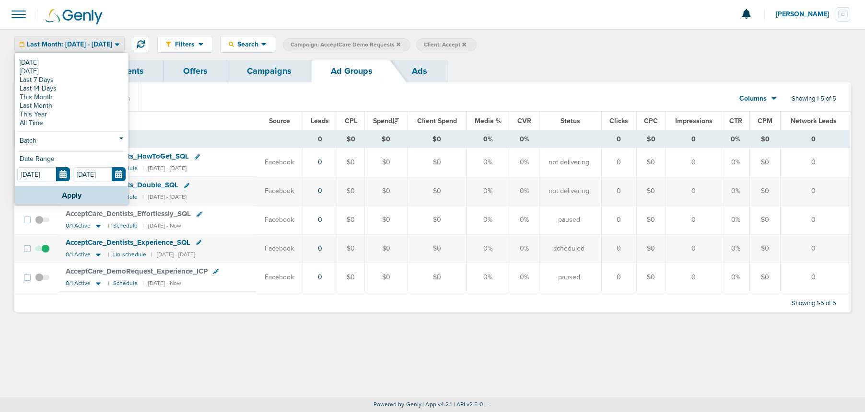
click at [62, 41] on span "Last Month: [DATE] - [DATE]" at bounding box center [69, 44] width 85 height 7
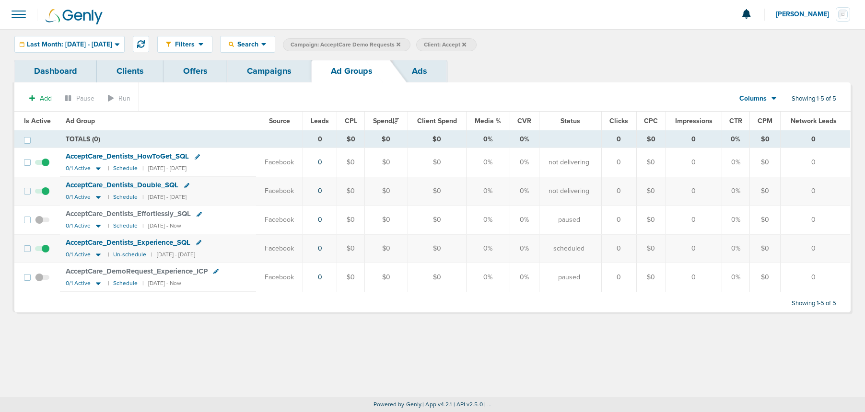
click at [129, 184] on span "AcceptCare_ Dentists_ Double_ SQL" at bounding box center [122, 185] width 113 height 9
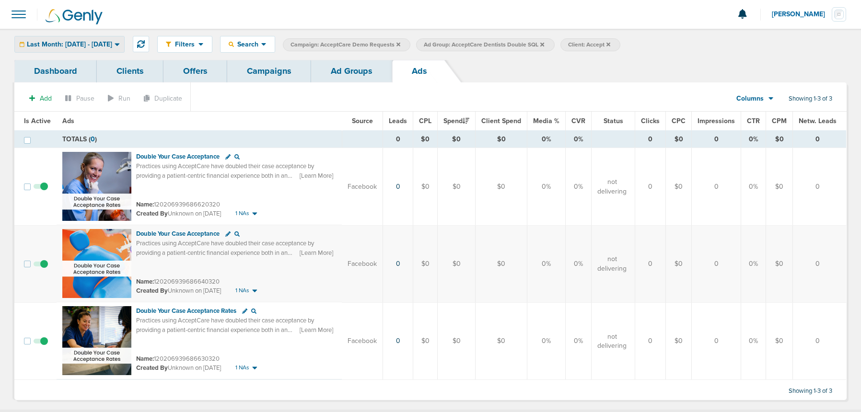
click at [59, 46] on span "Last Month: [DATE] - [DATE]" at bounding box center [69, 44] width 85 height 7
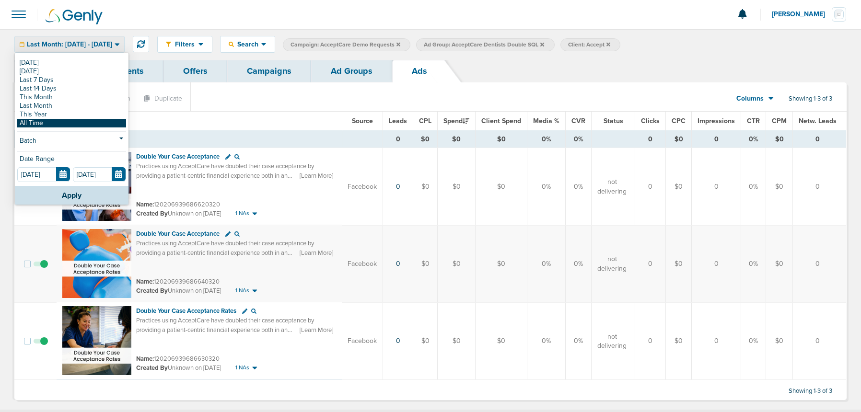
click at [55, 122] on link "All Time" at bounding box center [71, 123] width 109 height 9
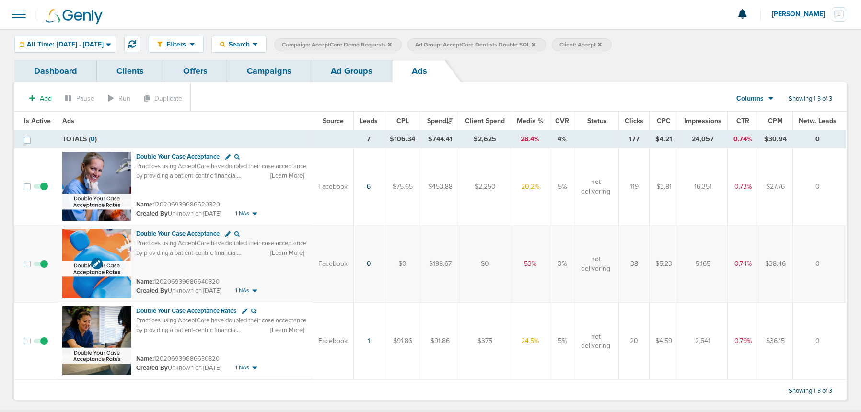
click at [107, 243] on img at bounding box center [96, 263] width 69 height 69
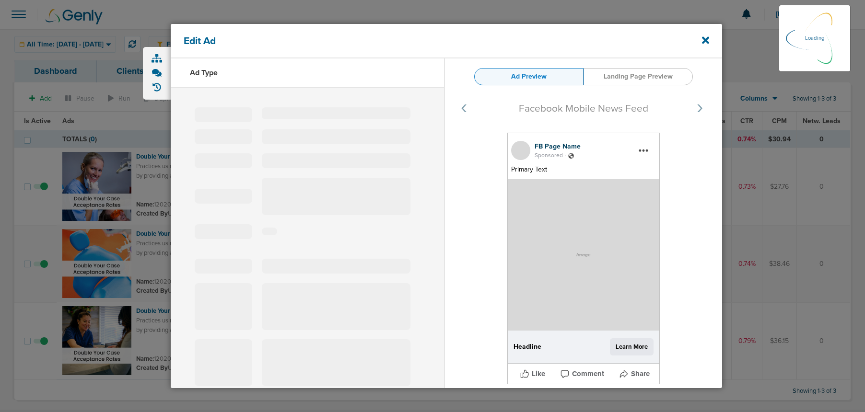
select select "learn_more"
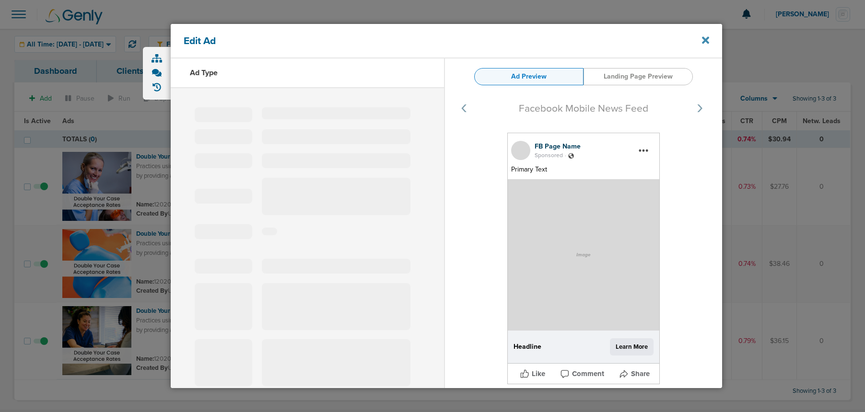
type input "120206939686640320"
type input "Double Your Case Acceptance"
type textarea "Practices using AcceptCare have doubled their case acceptance by providing a pa…"
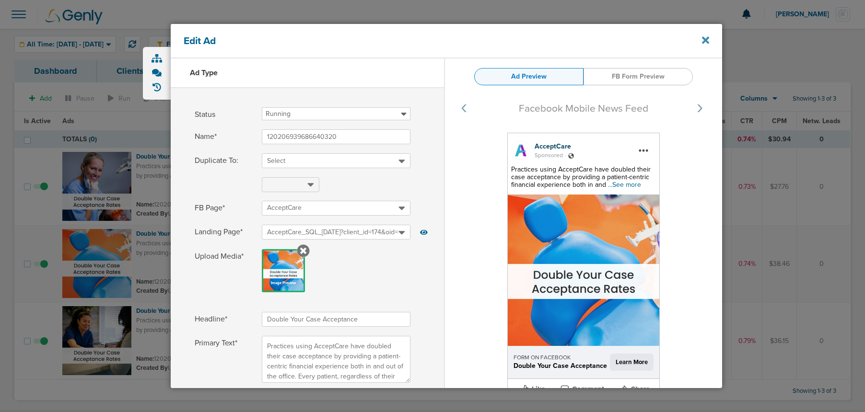
click at [708, 40] on icon at bounding box center [705, 40] width 7 height 11
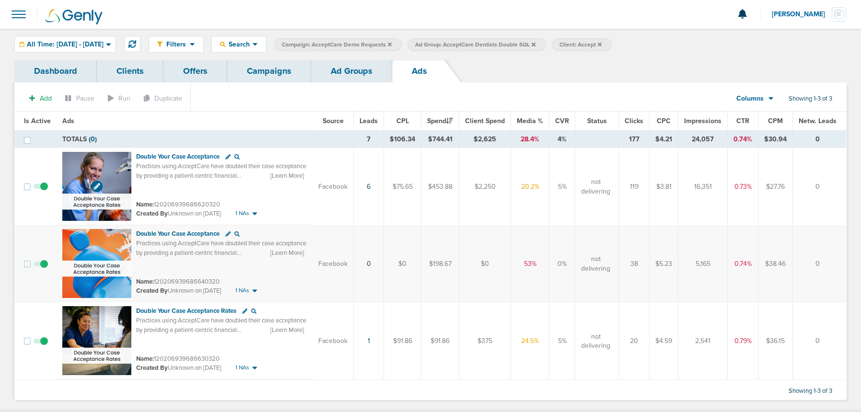
click at [101, 172] on img at bounding box center [96, 186] width 69 height 69
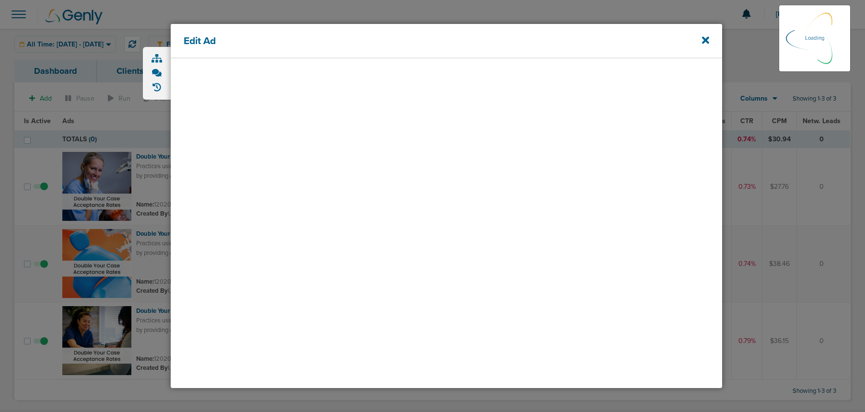
select select "learn_more"
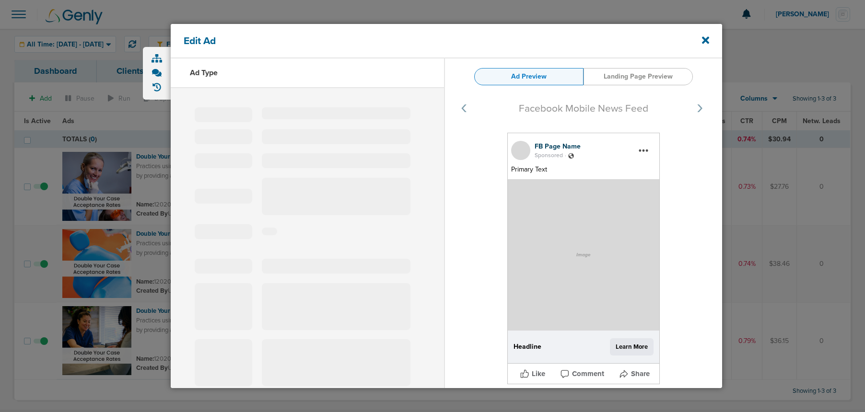
type input "120206939686620320"
type input "Double Your Case Acceptance"
type textarea "Practices using AcceptCare have doubled their case acceptance by providing a pa…"
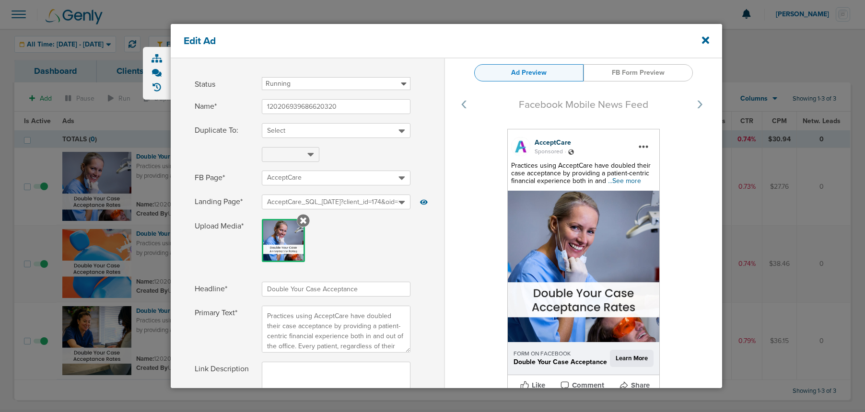
scroll to position [28, 0]
drag, startPoint x: 694, startPoint y: 46, endPoint x: 712, endPoint y: 43, distance: 18.4
click at [695, 46] on div "Edit Ad" at bounding box center [447, 41] width 552 height 35
drag, startPoint x: 712, startPoint y: 43, endPoint x: 706, endPoint y: 41, distance: 6.7
click at [712, 43] on div "Edit Ad" at bounding box center [447, 41] width 552 height 35
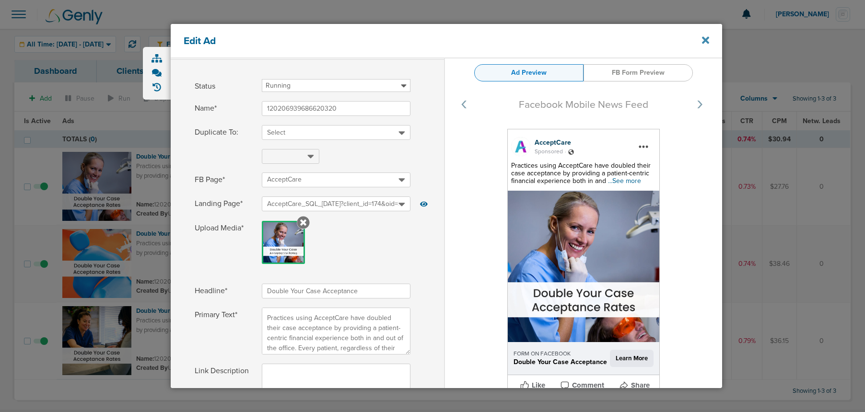
click at [706, 41] on icon at bounding box center [705, 39] width 7 height 7
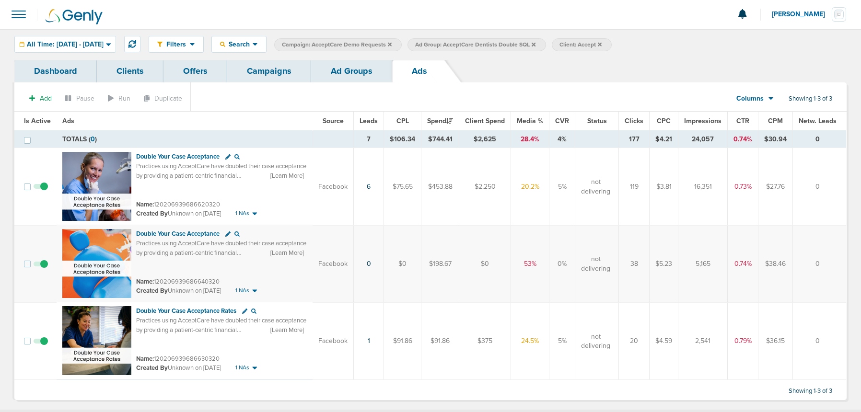
click at [264, 72] on link "Campaigns" at bounding box center [269, 71] width 84 height 23
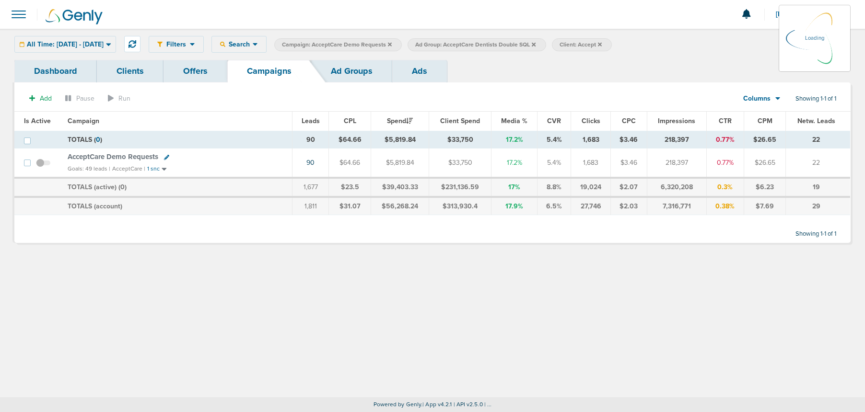
click at [145, 156] on span "AcceptCare Demo Requests" at bounding box center [113, 157] width 91 height 9
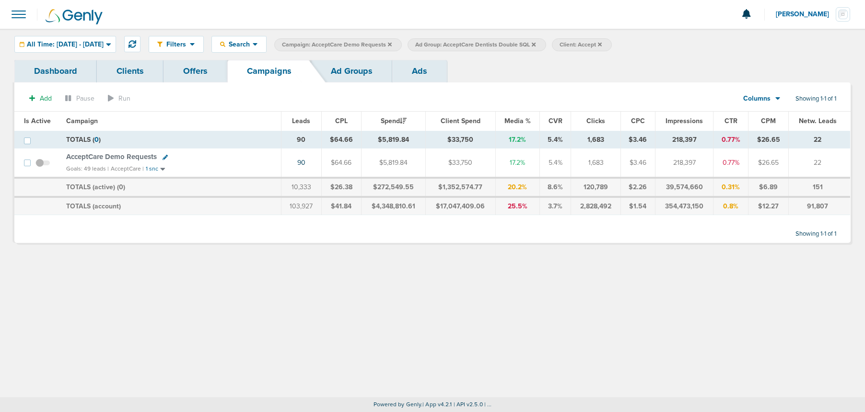
click at [356, 72] on link "Ad Groups" at bounding box center [351, 71] width 81 height 23
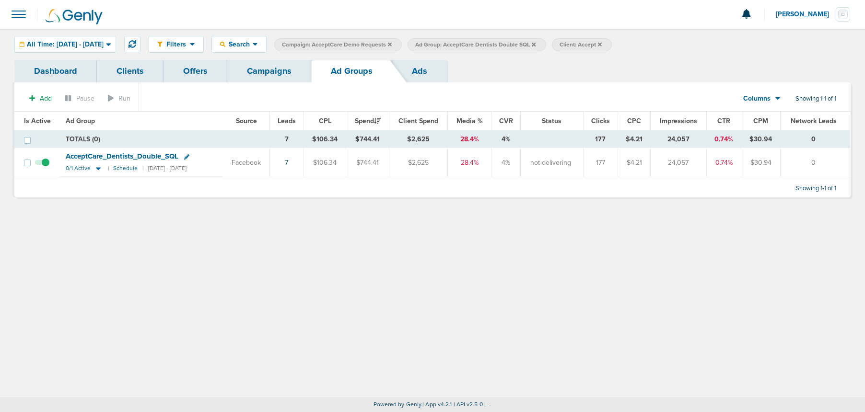
click at [546, 44] on label "Ad Group: AcceptCare Dentists Double SQL" at bounding box center [477, 44] width 138 height 13
click at [536, 45] on icon at bounding box center [534, 44] width 4 height 4
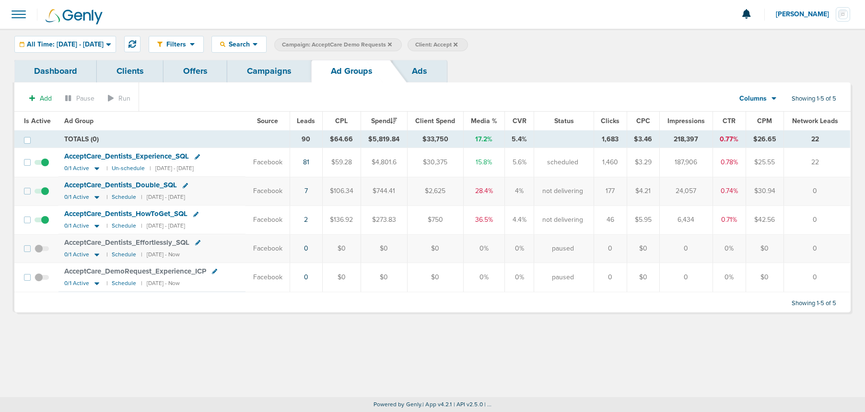
click at [145, 156] on span "AcceptCare_ Dentists_ Experience_ SQL" at bounding box center [126, 156] width 125 height 9
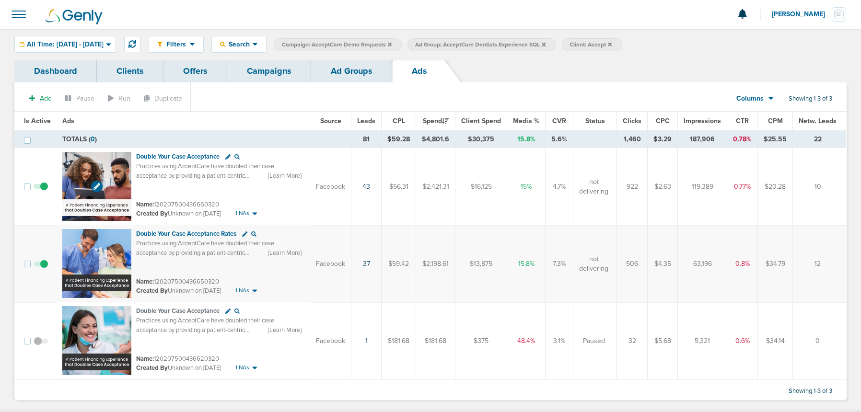
click at [113, 166] on img at bounding box center [96, 186] width 69 height 69
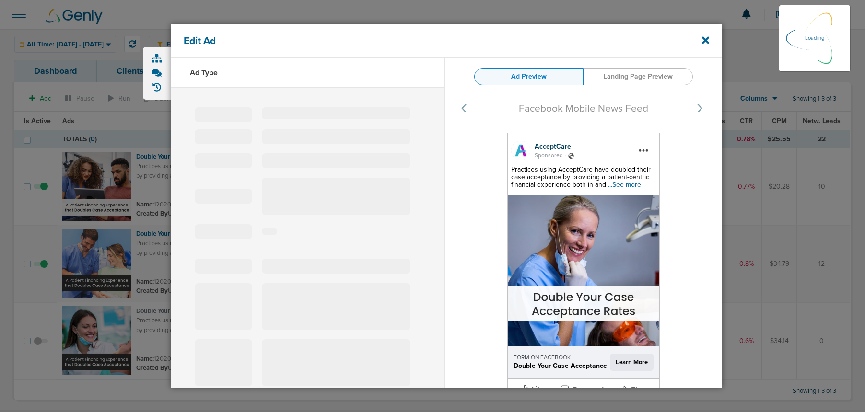
select select "learn_more"
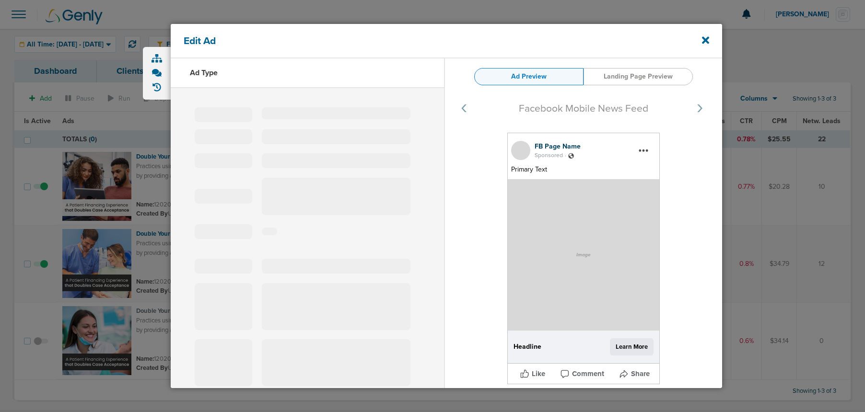
type input "120207500436660320"
type input "Double Your Case Acceptance"
type textarea "Practices using AcceptCare have doubled their case acceptance by providing a pa…"
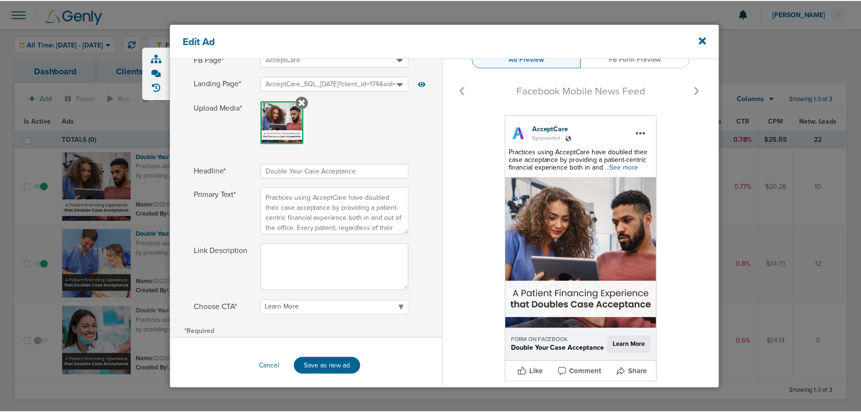
scroll to position [154, 0]
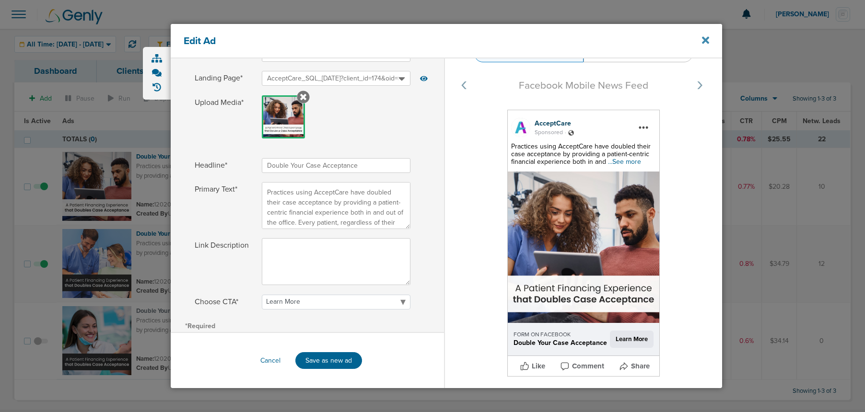
drag, startPoint x: 713, startPoint y: 42, endPoint x: 708, endPoint y: 41, distance: 4.9
click at [710, 42] on div "Edit Ad" at bounding box center [447, 41] width 552 height 35
click at [707, 41] on icon at bounding box center [705, 39] width 7 height 7
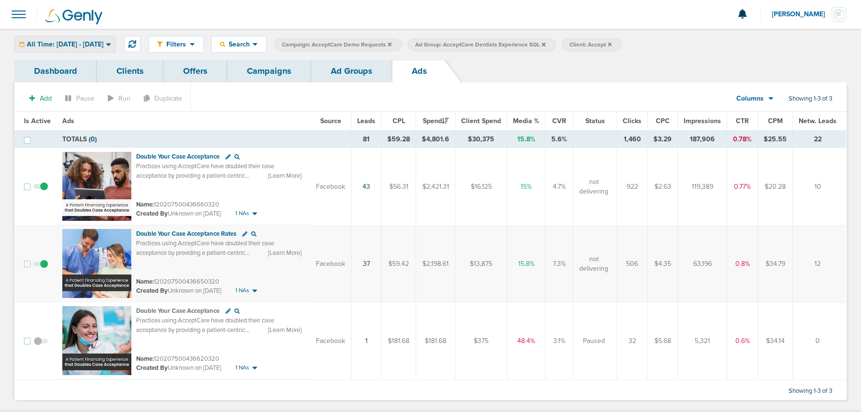
click at [66, 49] on div "All Time: [DATE] - [DATE]" at bounding box center [65, 44] width 101 height 16
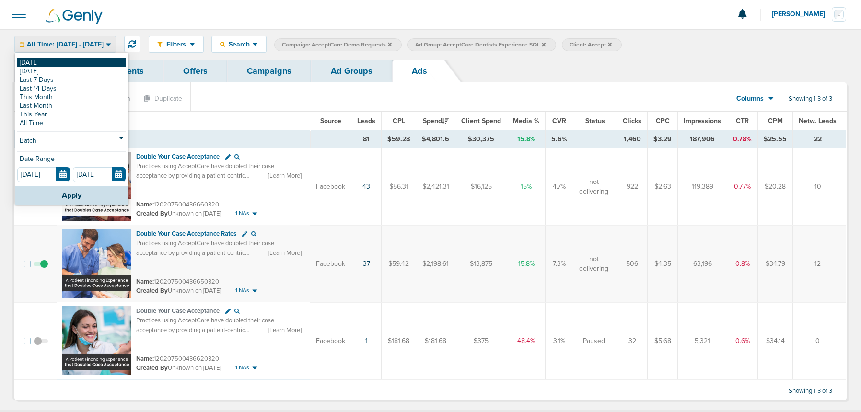
click at [48, 61] on link "[DATE]" at bounding box center [71, 63] width 109 height 9
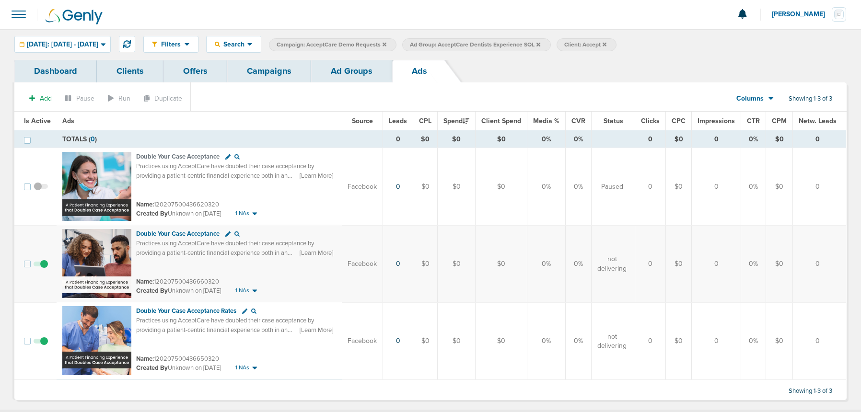
click at [256, 70] on link "Campaigns" at bounding box center [269, 71] width 84 height 23
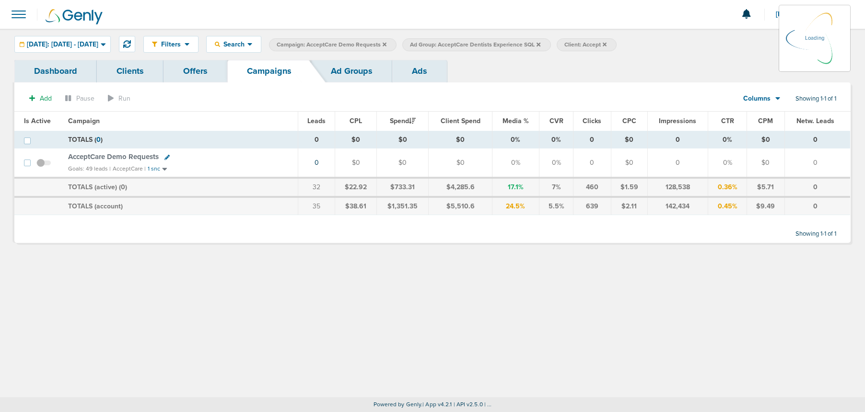
click at [387, 44] on icon at bounding box center [385, 45] width 4 height 6
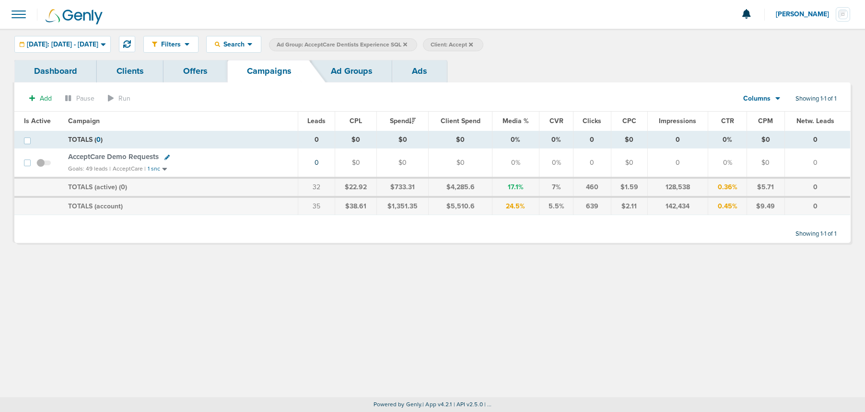
click at [407, 45] on icon at bounding box center [405, 44] width 4 height 4
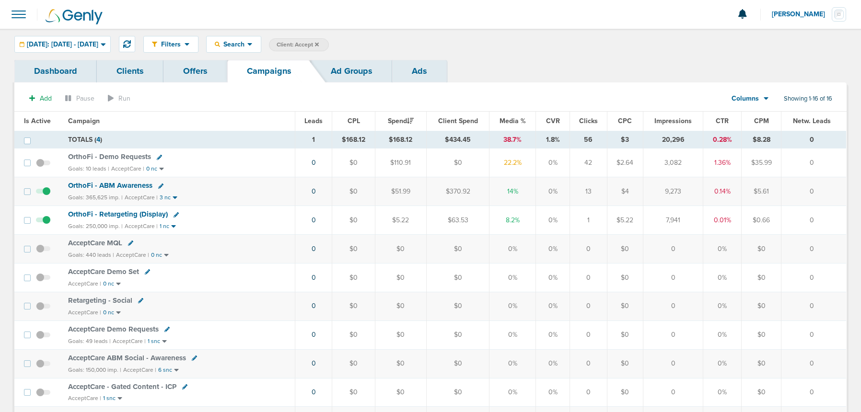
click at [319, 44] on icon at bounding box center [317, 44] width 4 height 4
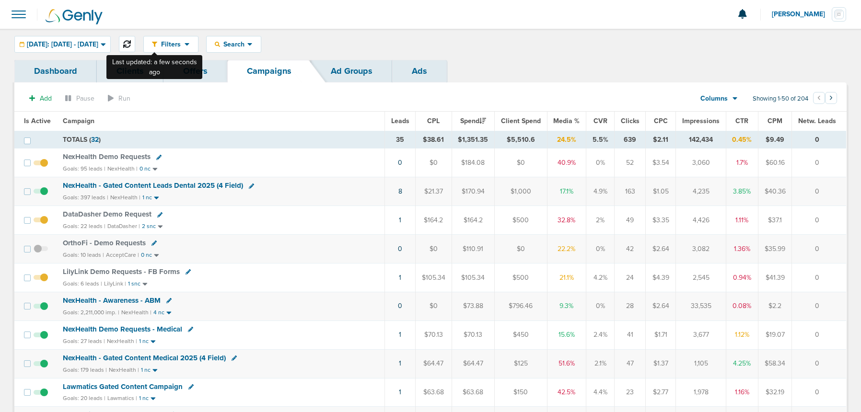
click at [135, 41] on button at bounding box center [127, 44] width 16 height 16
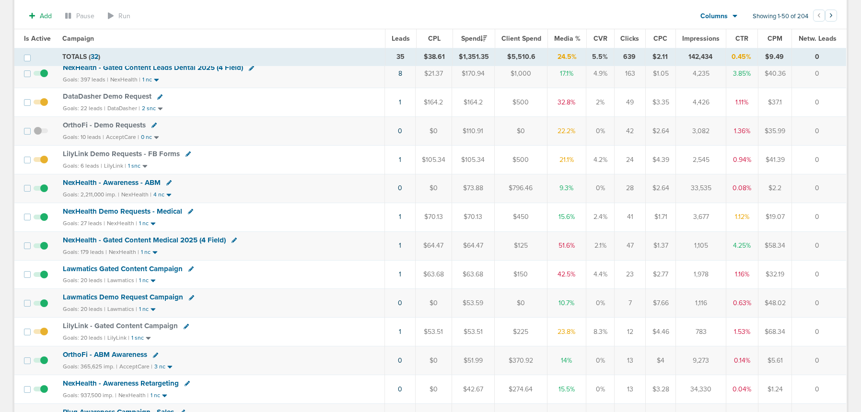
scroll to position [120, 0]
click at [143, 270] on span "Lawmatics Gated Content Campaign" at bounding box center [123, 269] width 120 height 9
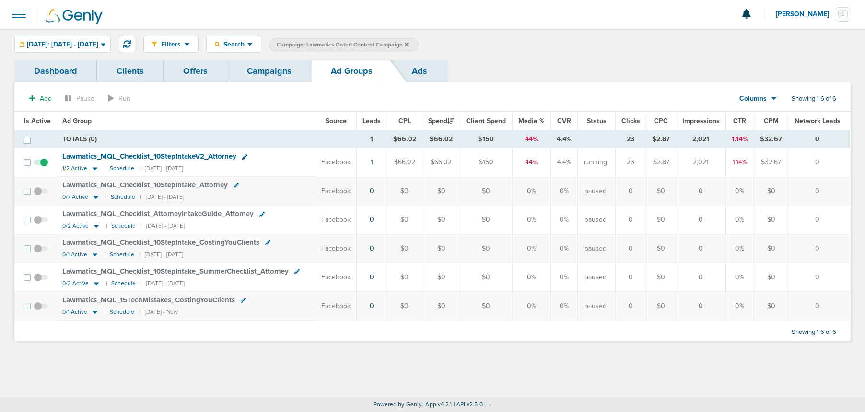
click at [95, 169] on icon at bounding box center [95, 168] width 10 height 8
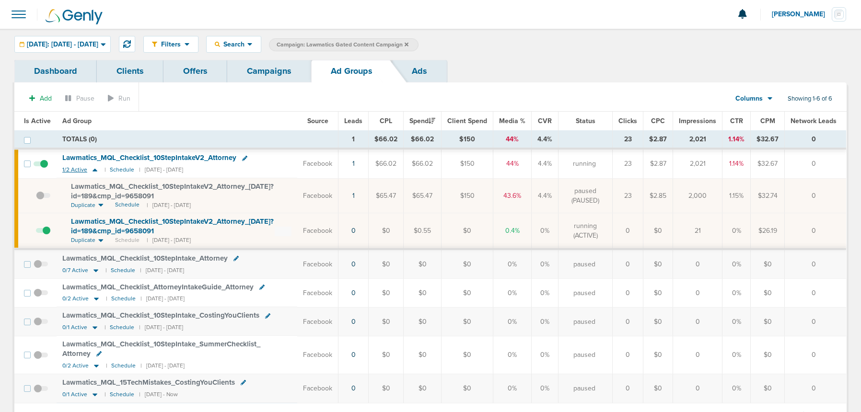
click at [95, 169] on icon at bounding box center [95, 170] width 10 height 8
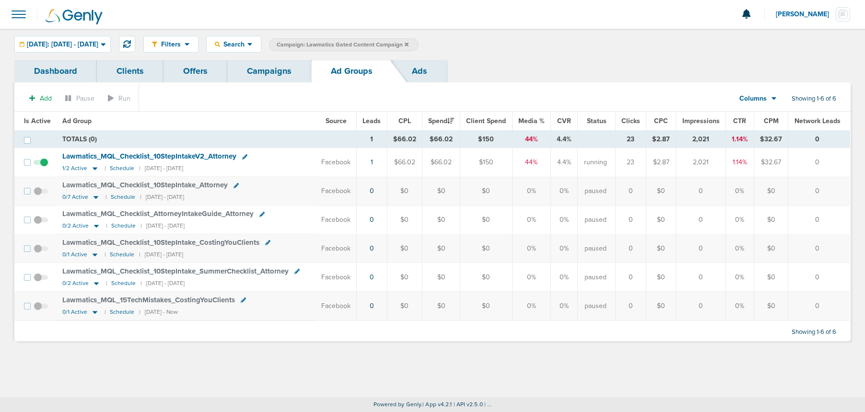
click at [279, 70] on link "Campaigns" at bounding box center [269, 71] width 84 height 23
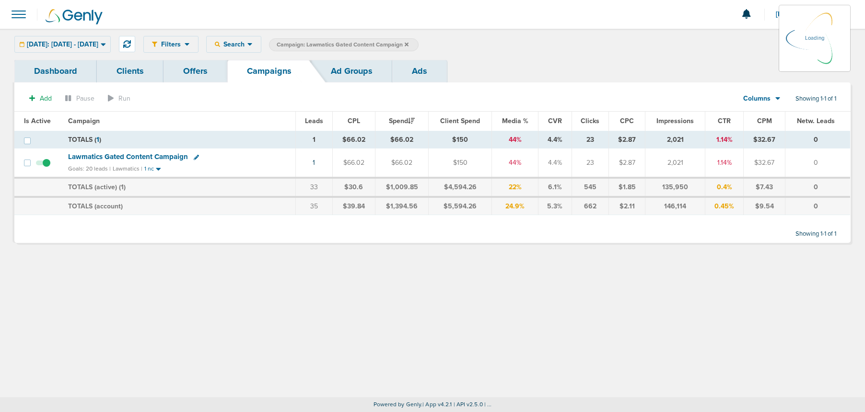
click at [409, 45] on icon at bounding box center [407, 45] width 4 height 6
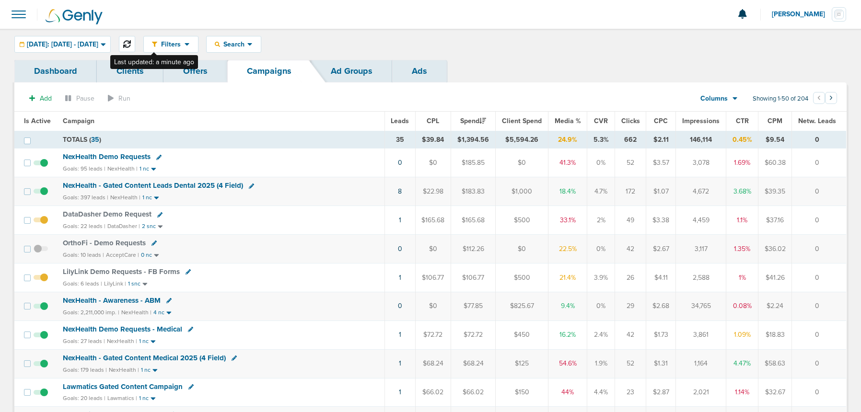
click at [131, 45] on icon at bounding box center [127, 44] width 8 height 8
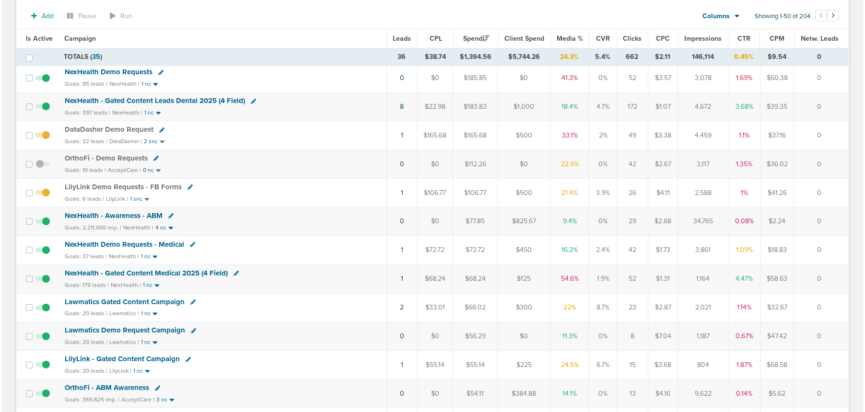
scroll to position [87, 0]
click at [399, 307] on link "2" at bounding box center [400, 308] width 4 height 8
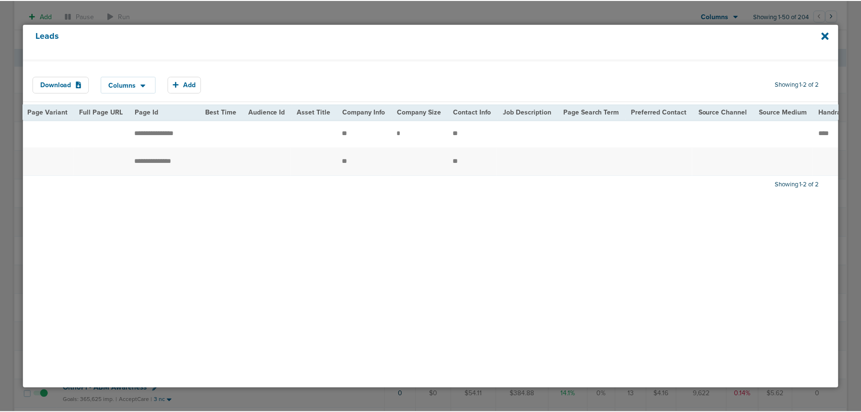
scroll to position [0, 1108]
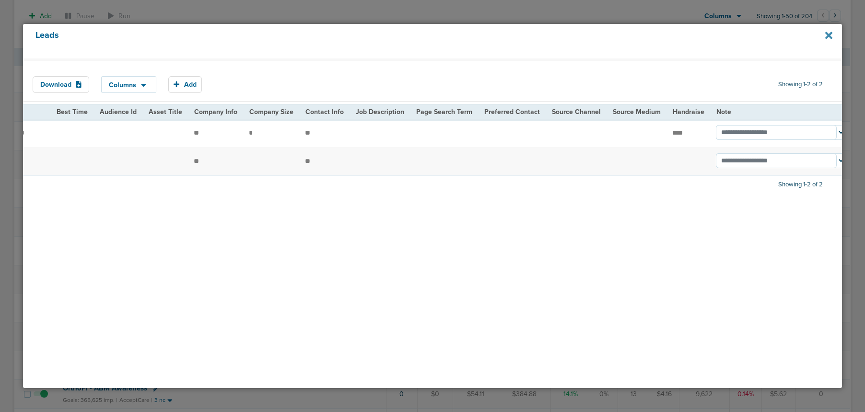
click at [829, 38] on icon at bounding box center [828, 35] width 7 height 11
